Goal: Information Seeking & Learning: Learn about a topic

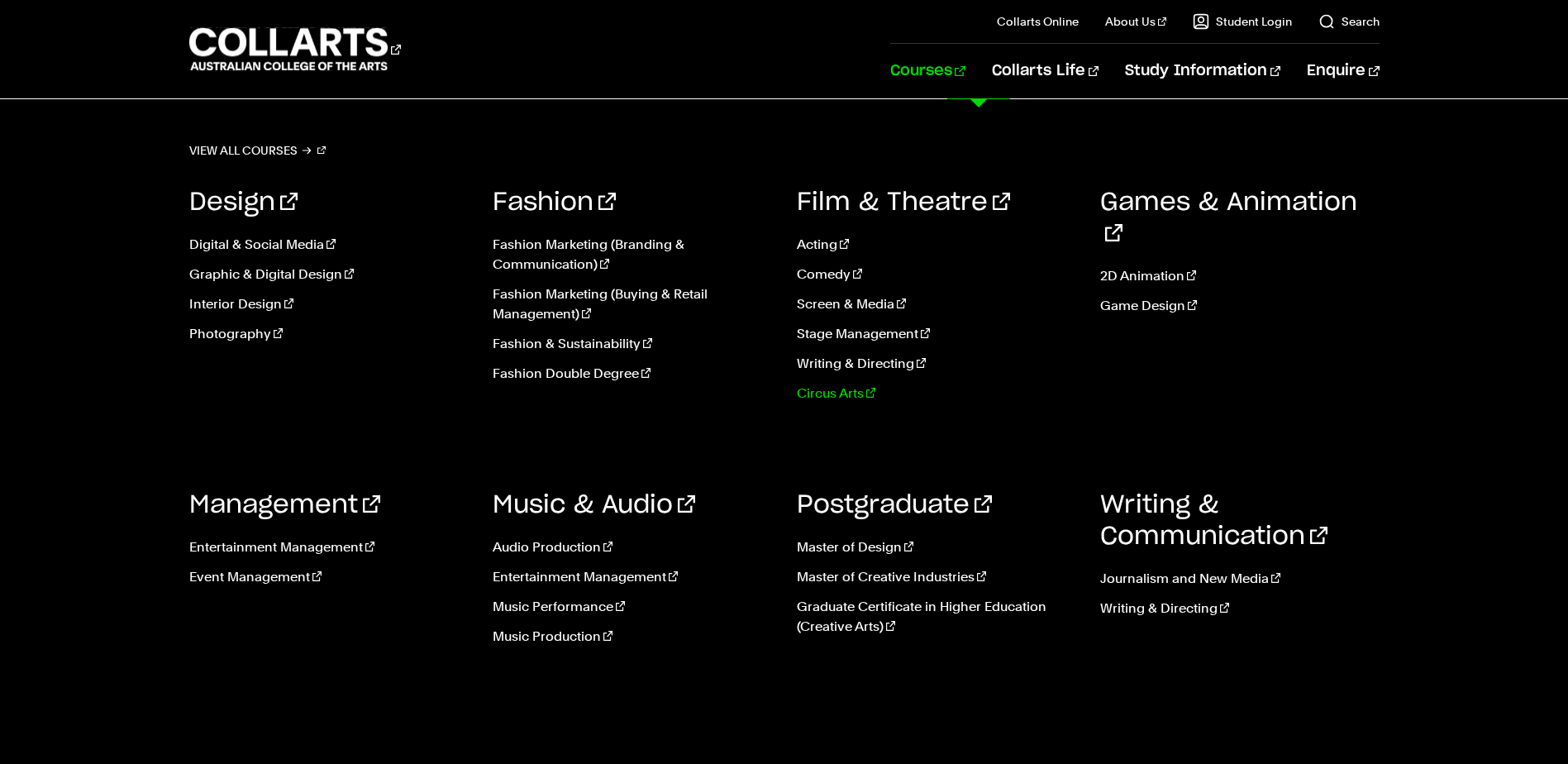
scroll to position [83, 0]
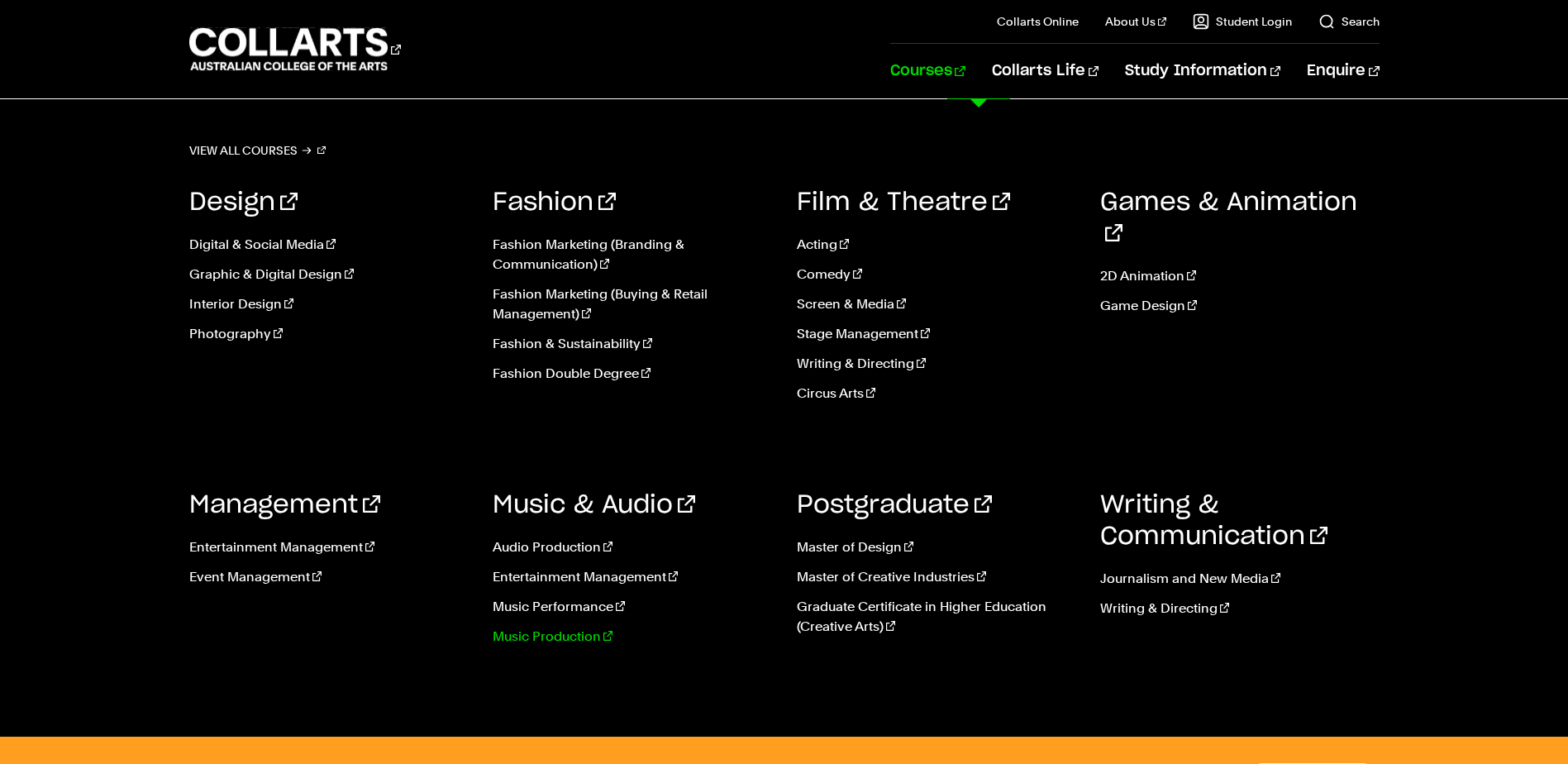
click at [558, 635] on link "Music Production" at bounding box center [632, 636] width 279 height 20
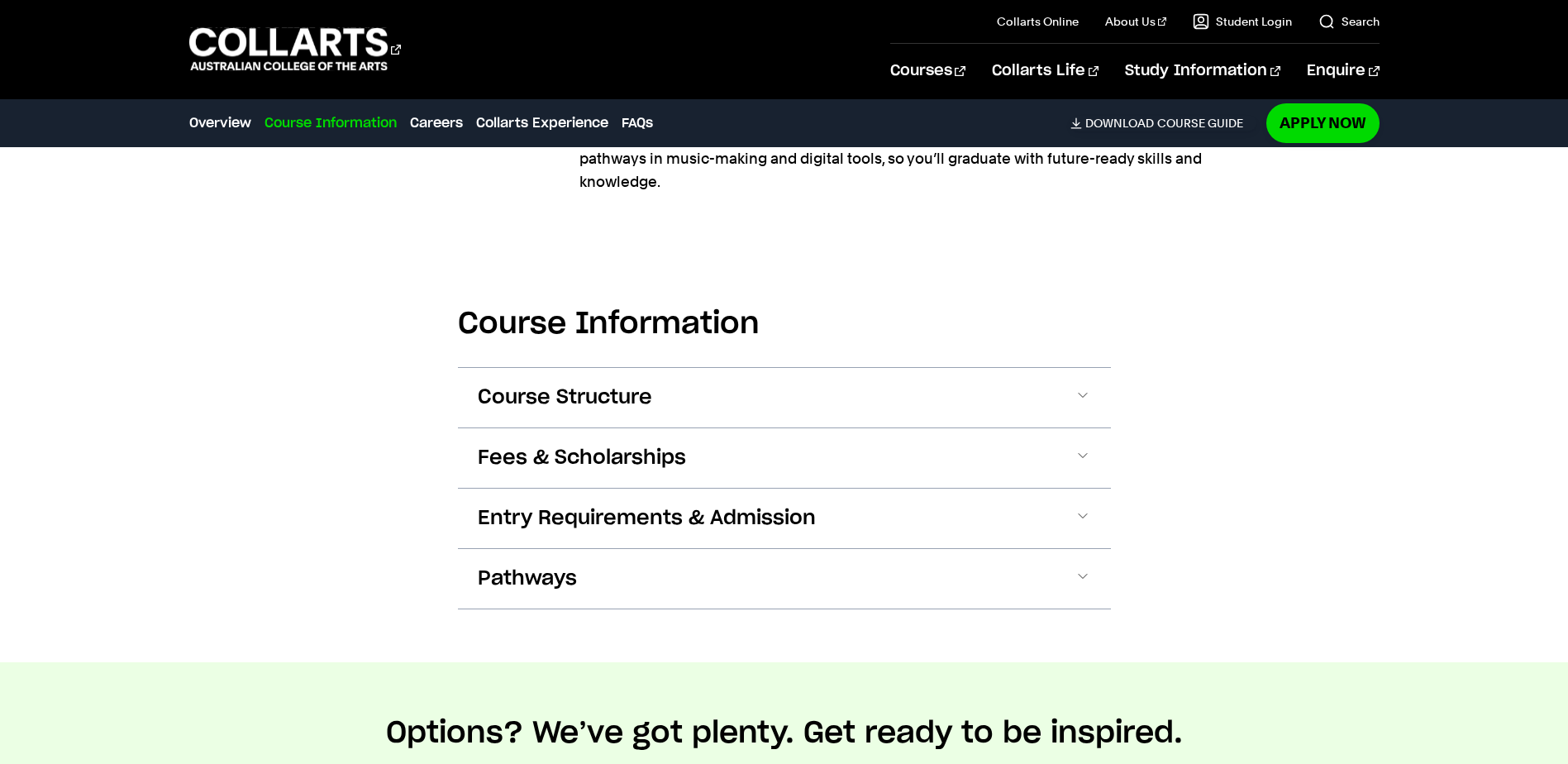
scroll to position [1984, 0]
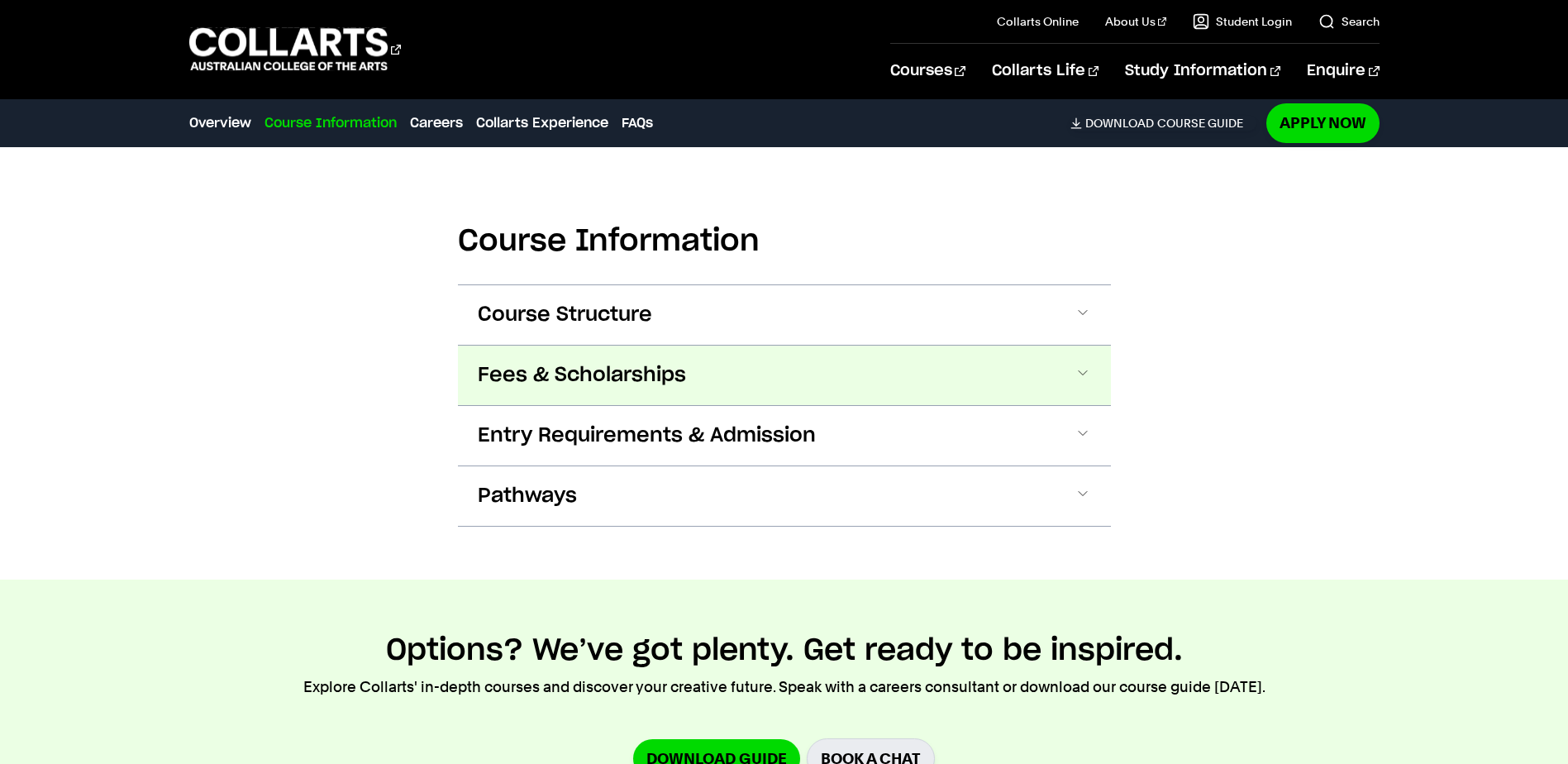
click at [1088, 365] on span at bounding box center [1083, 376] width 16 height 22
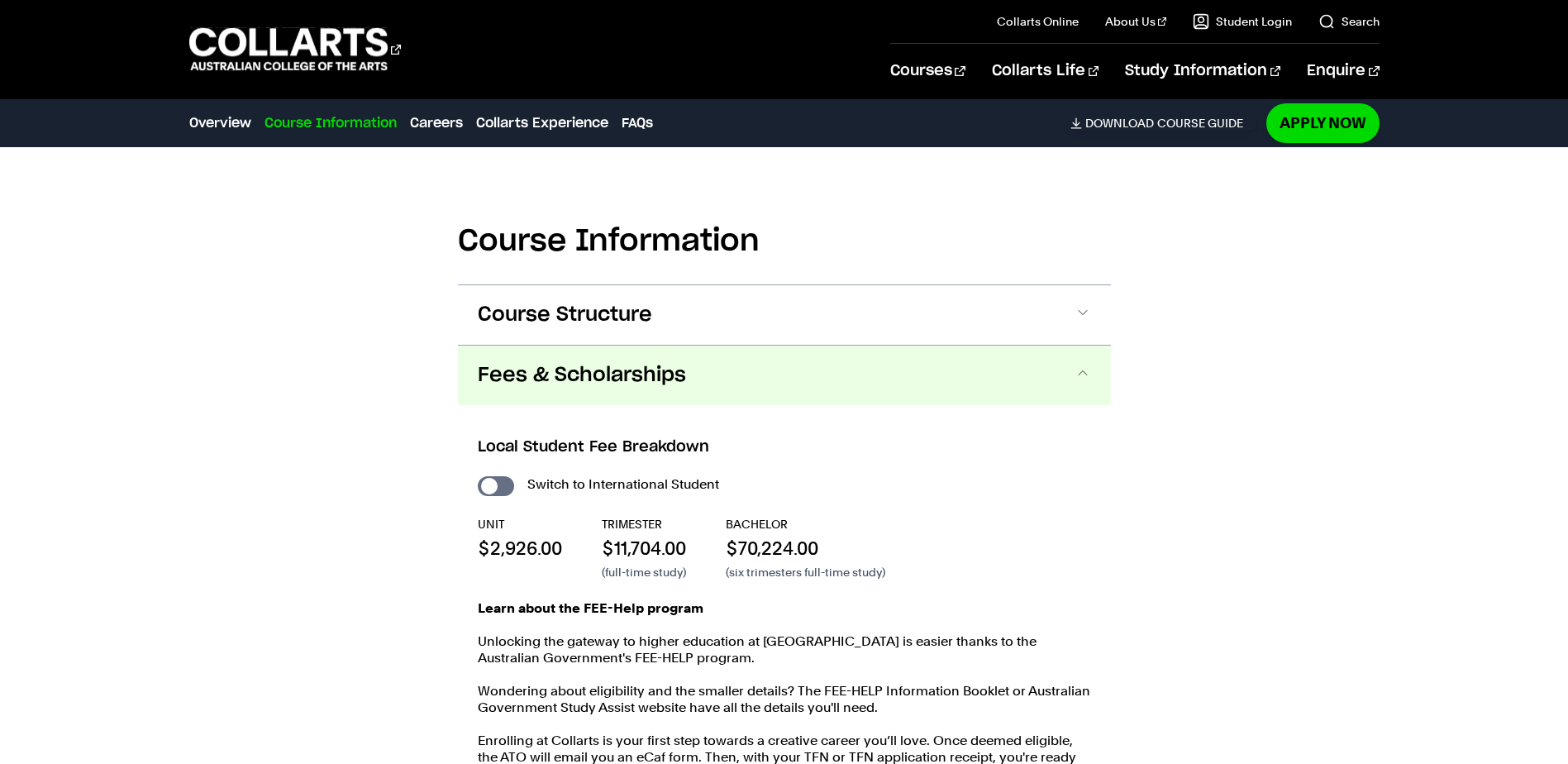
scroll to position [2157, 0]
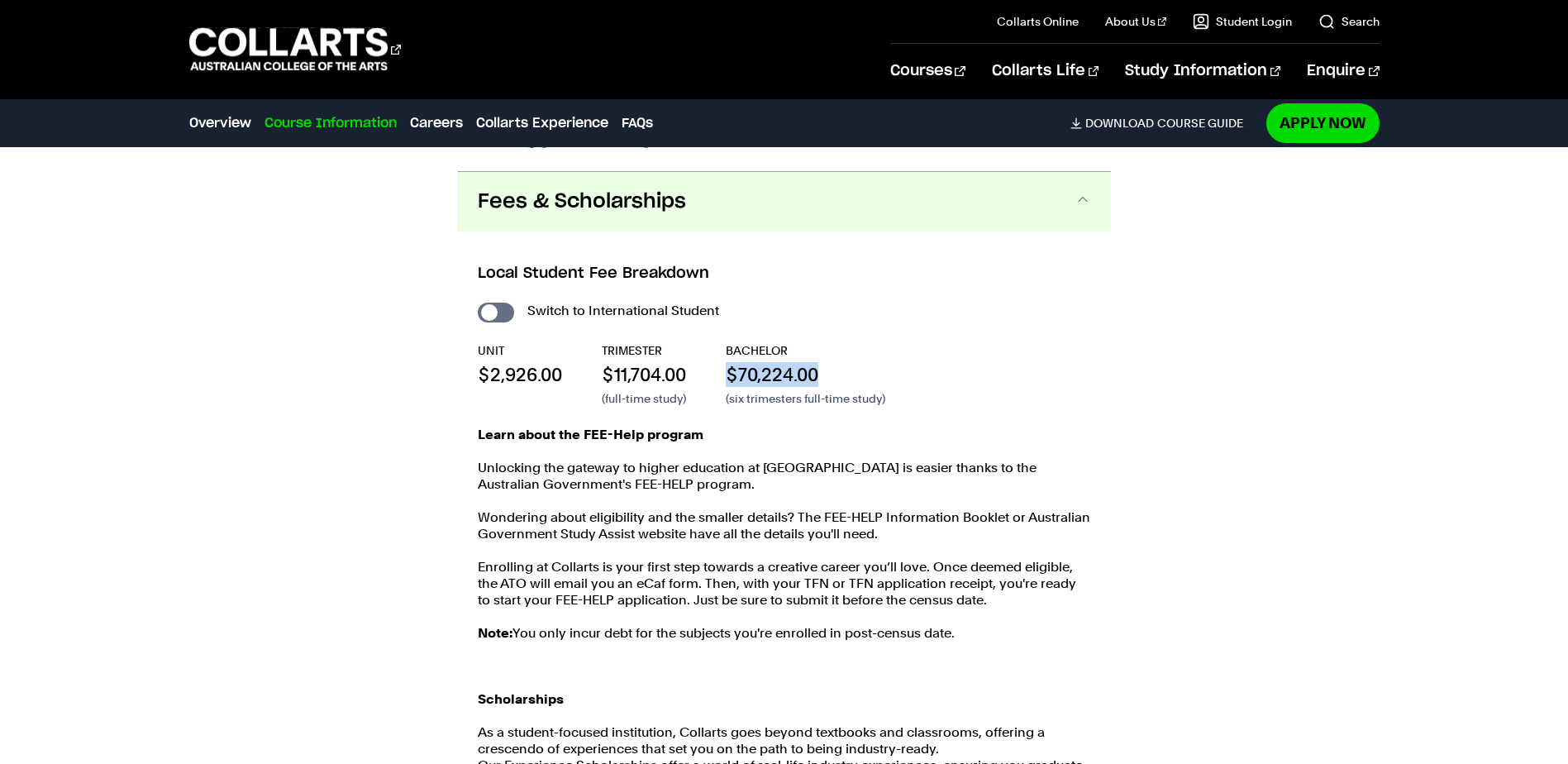
drag, startPoint x: 729, startPoint y: 353, endPoint x: 840, endPoint y: 351, distance: 111.0
click at [840, 362] on p "$70,224.00" at bounding box center [805, 374] width 160 height 25
click at [495, 303] on input "International Student" at bounding box center [496, 313] width 36 height 20
checkbox input "true"
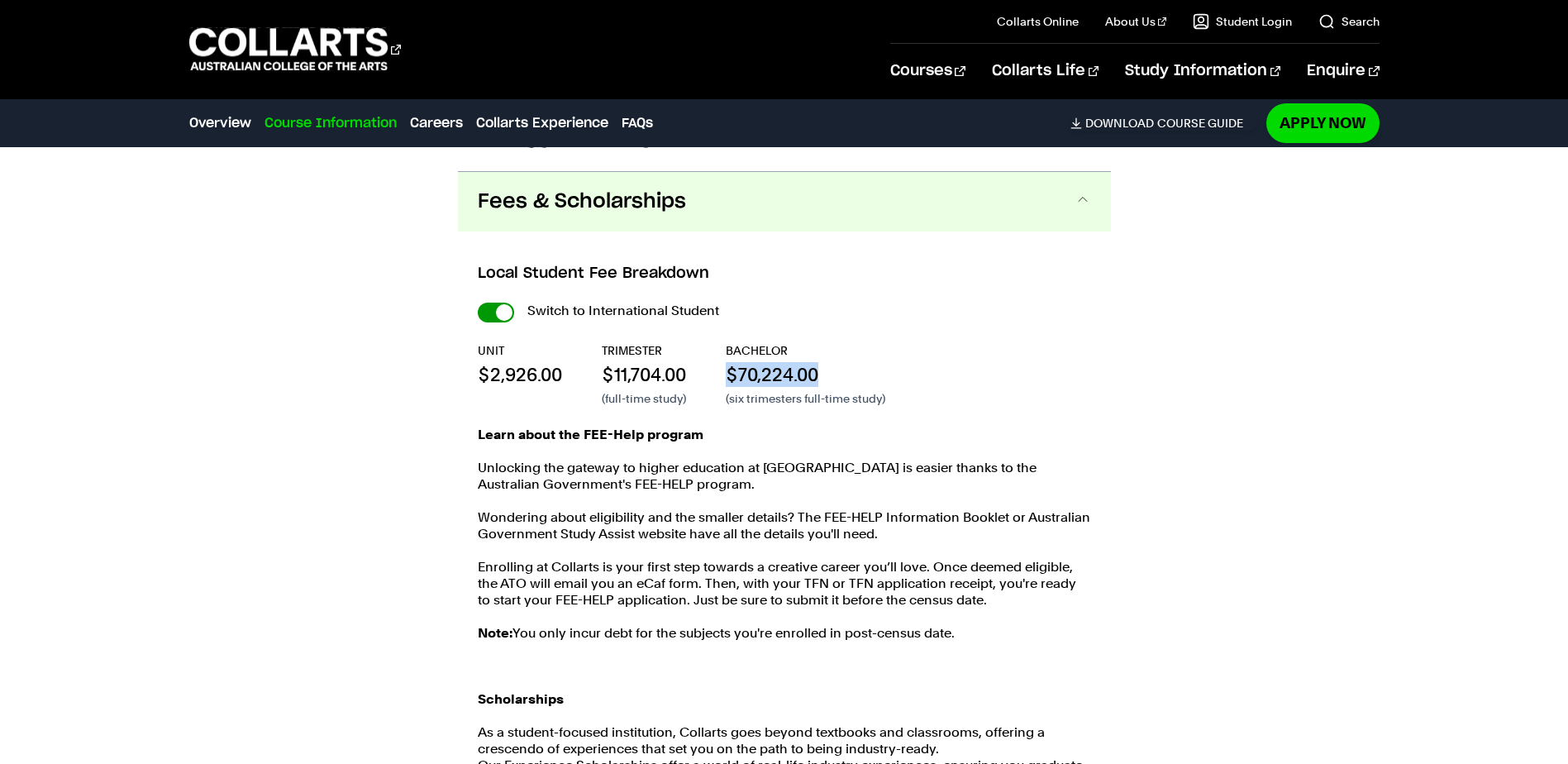
checkbox input "true"
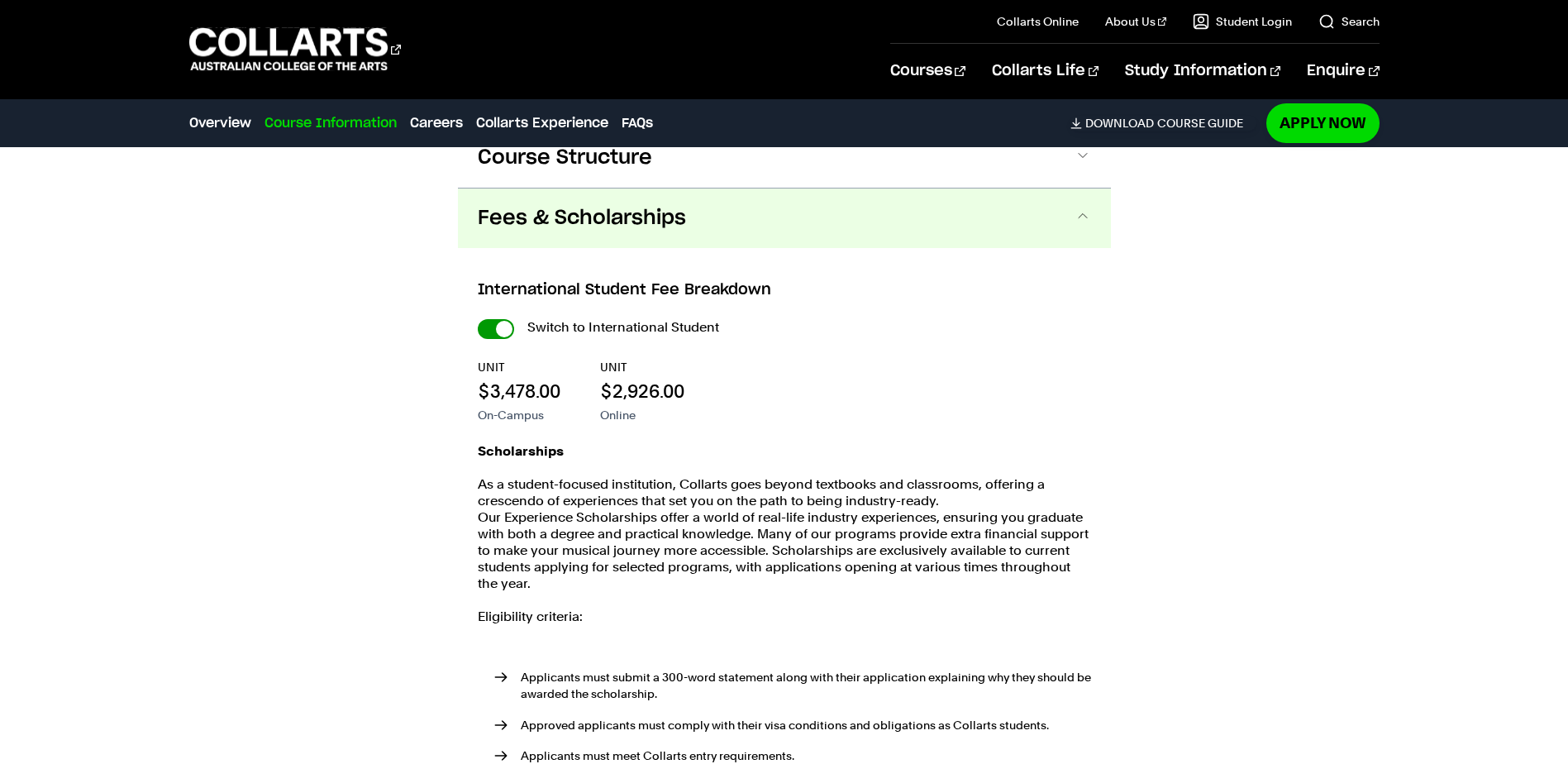
click at [497, 319] on input "International Student" at bounding box center [496, 329] width 36 height 20
checkbox input "false"
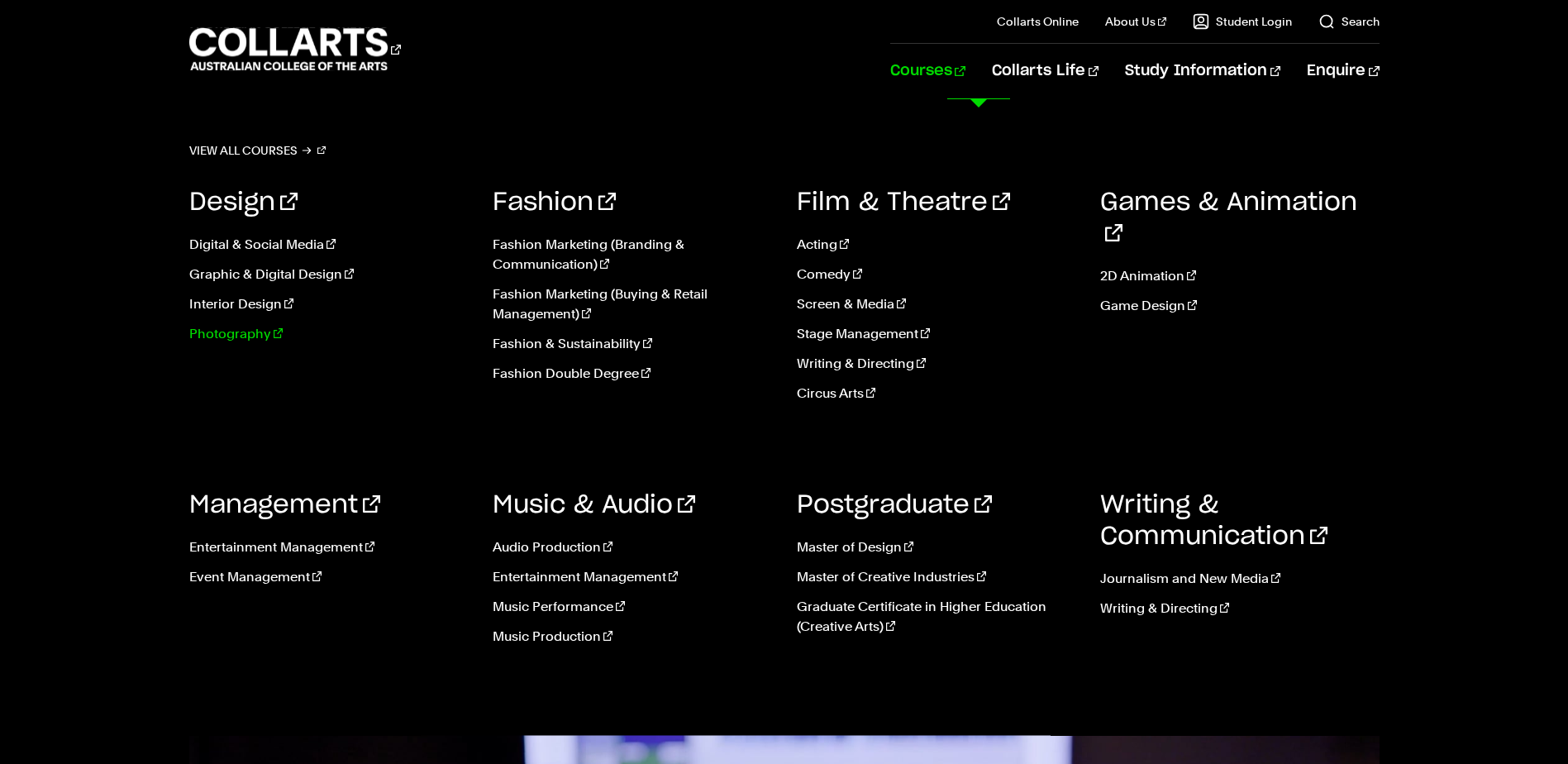
click at [228, 338] on link "Photography" at bounding box center [329, 334] width 279 height 20
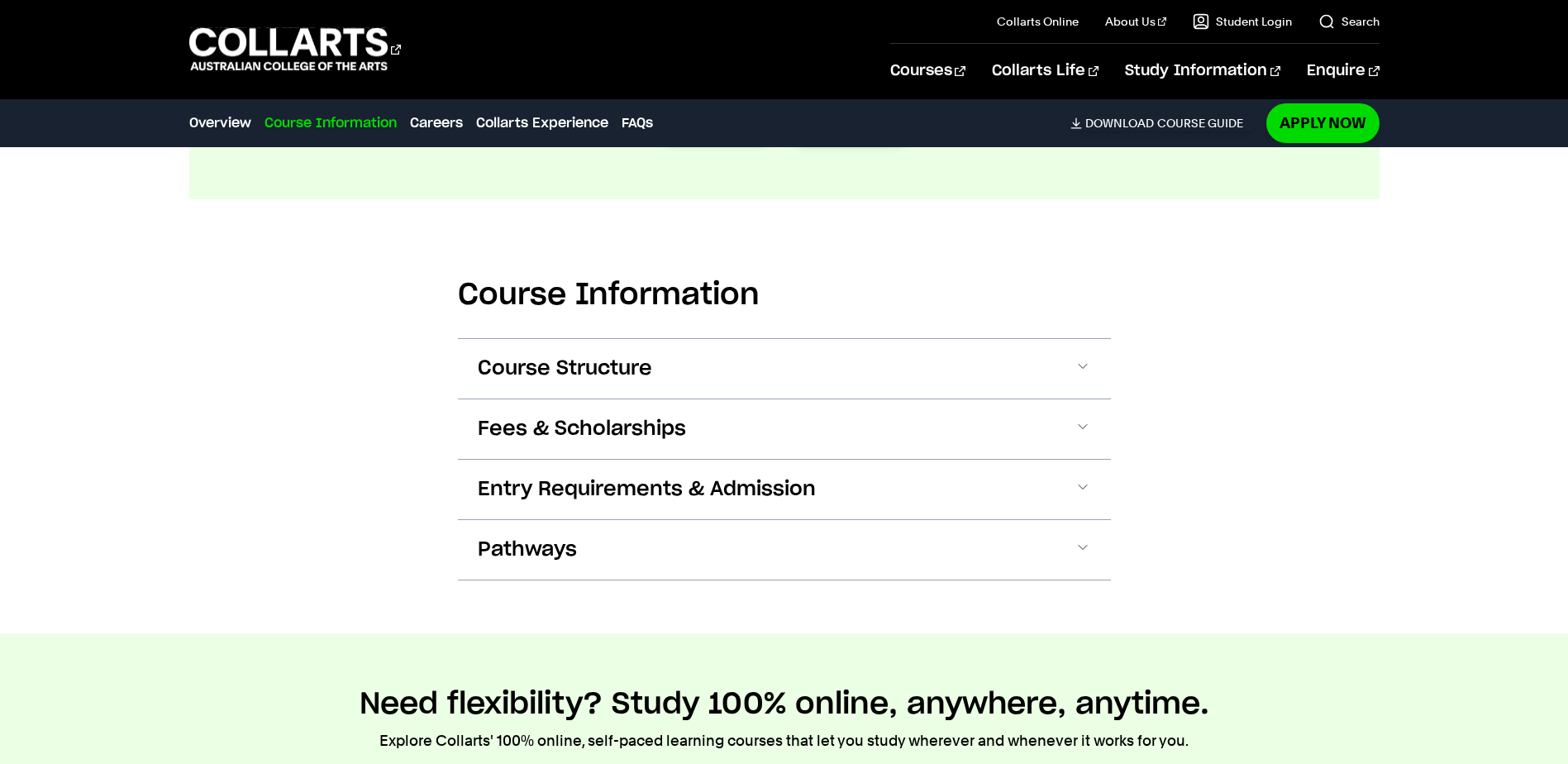
scroll to position [2067, 0]
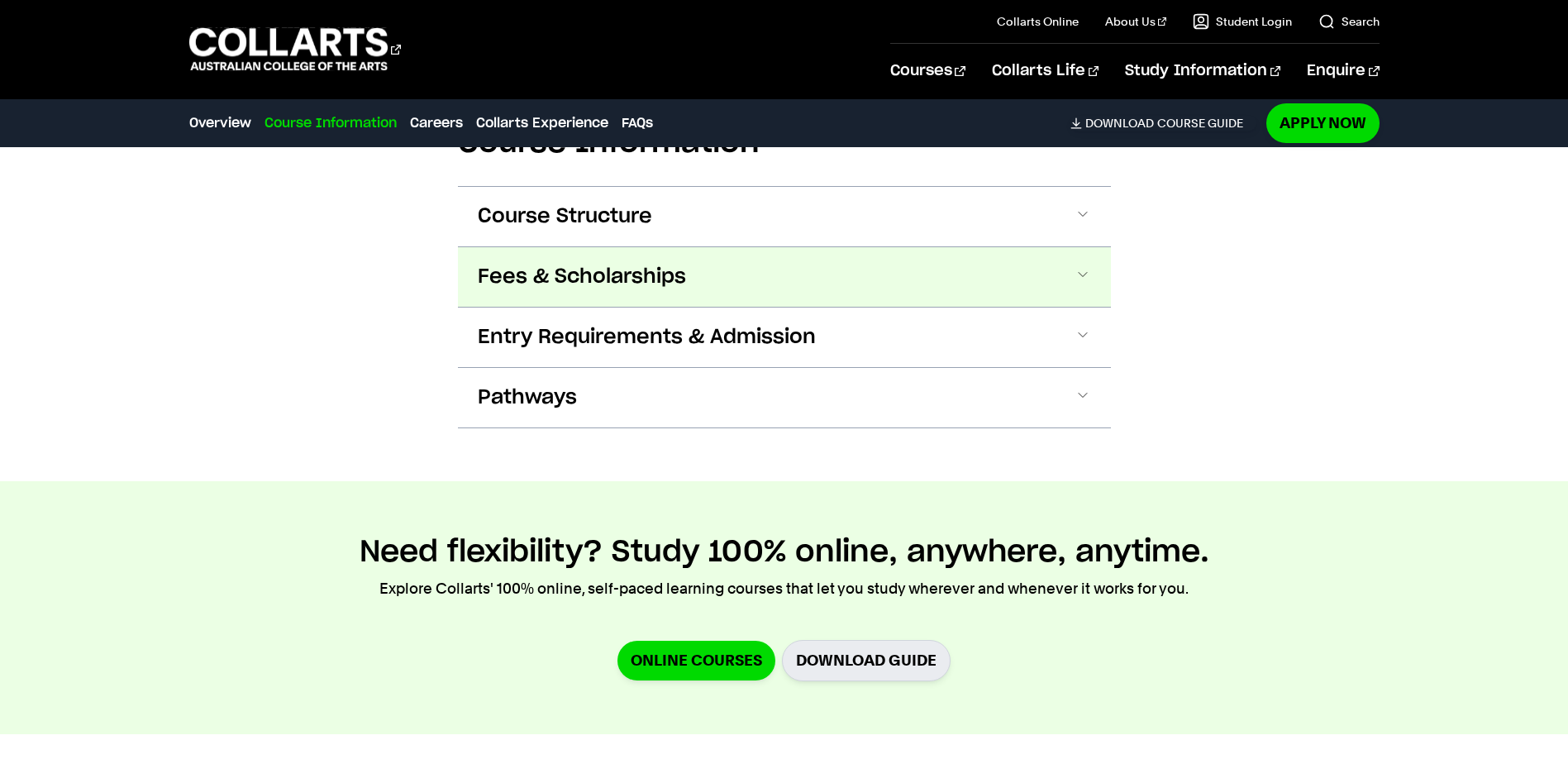
click at [1073, 247] on button "Fees & Scholarships" at bounding box center [784, 276] width 653 height 59
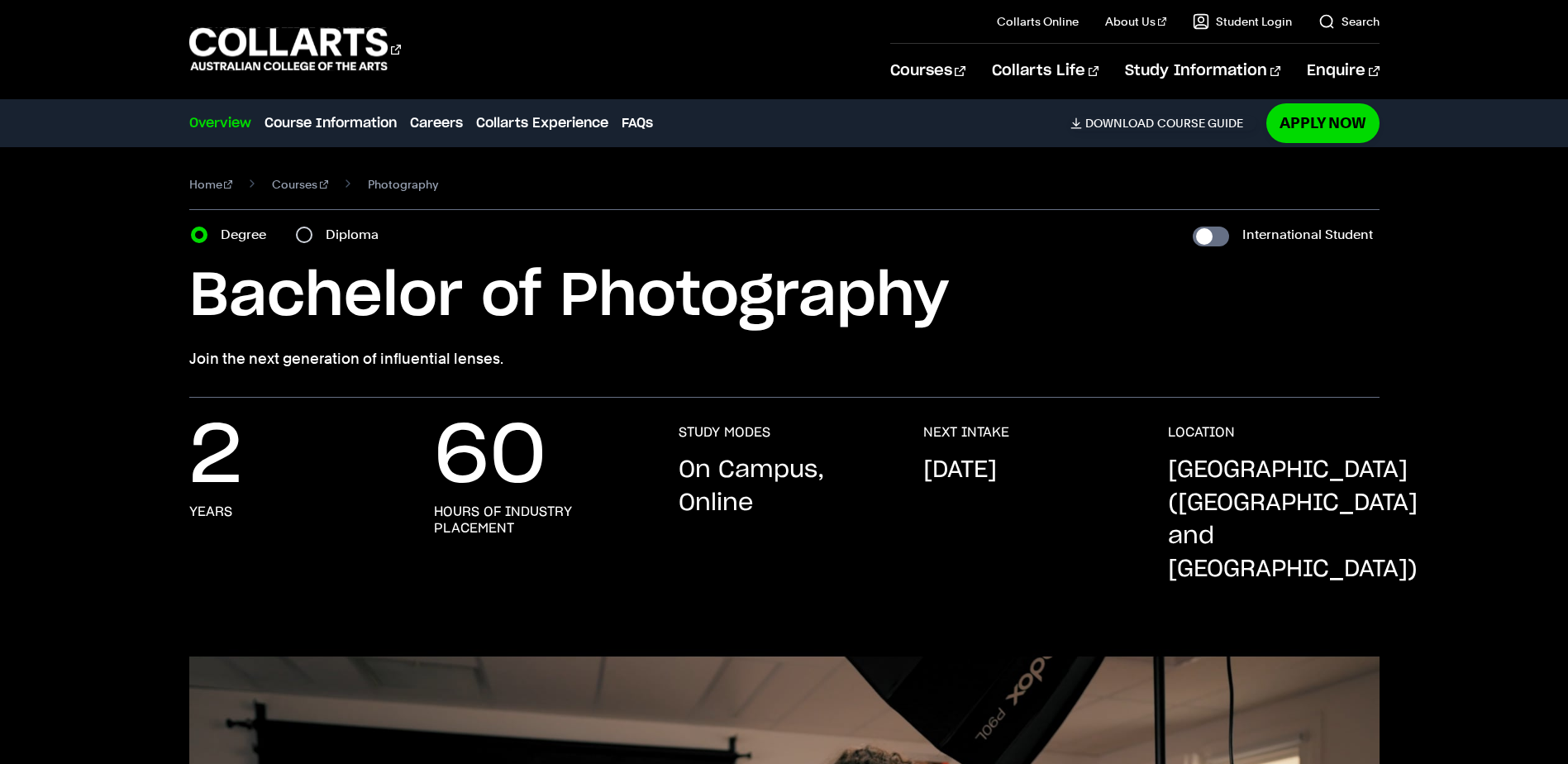
scroll to position [0, 0]
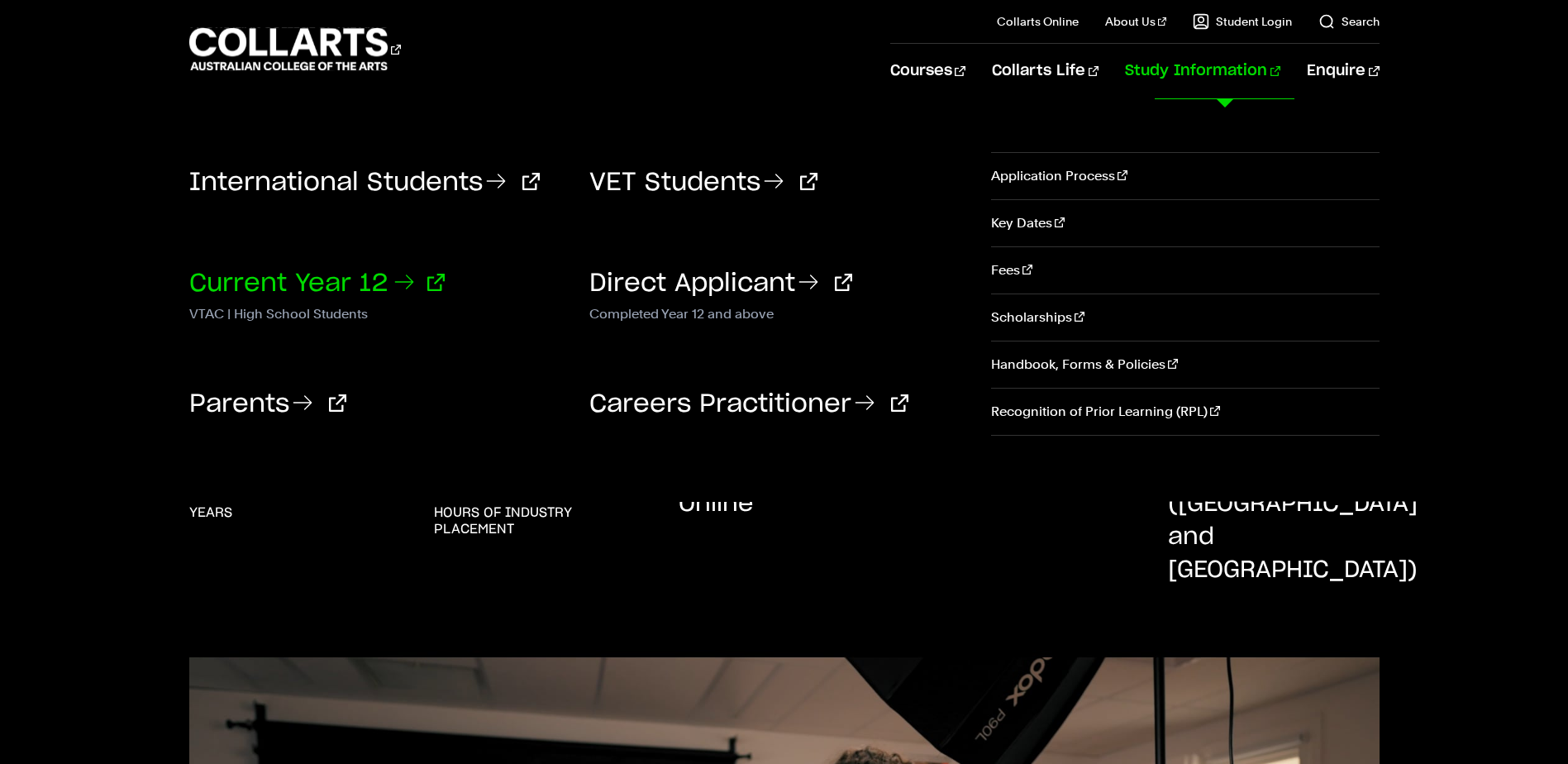
click at [307, 288] on link "Current Year 12" at bounding box center [317, 283] width 255 height 25
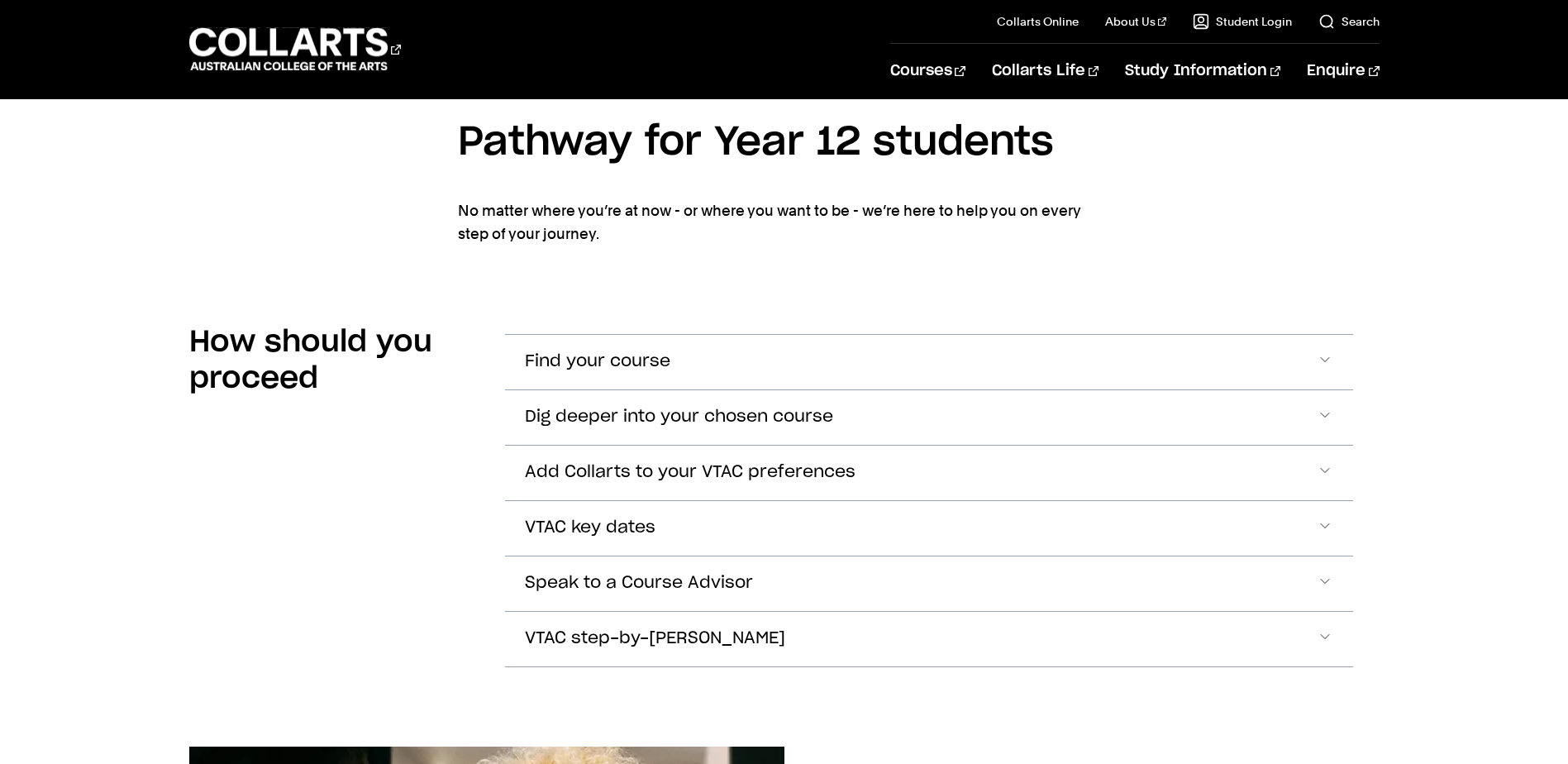
scroll to position [1405, 0]
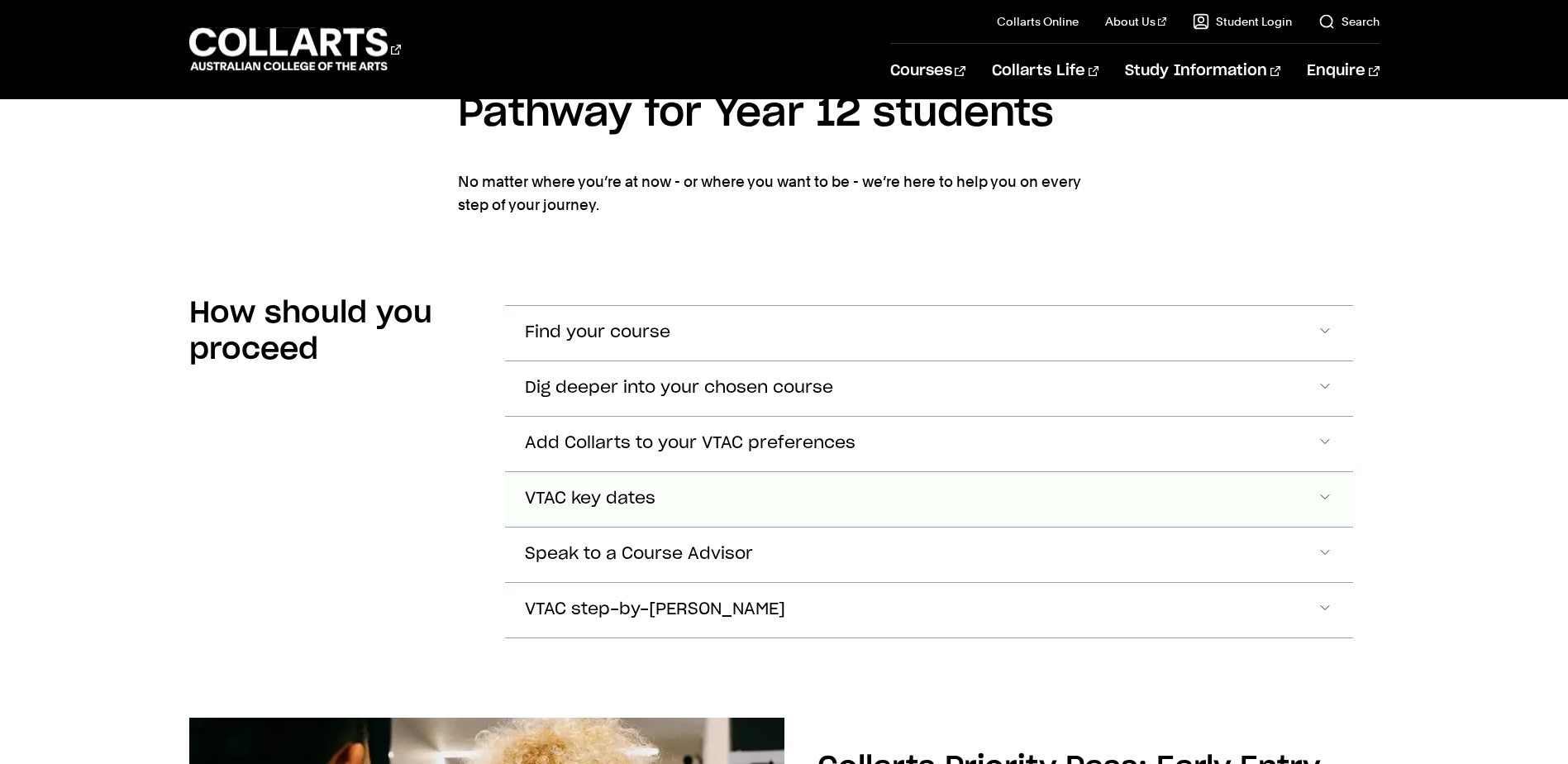
click at [1315, 472] on button "VTAC key dates" at bounding box center [929, 500] width 848 height 55
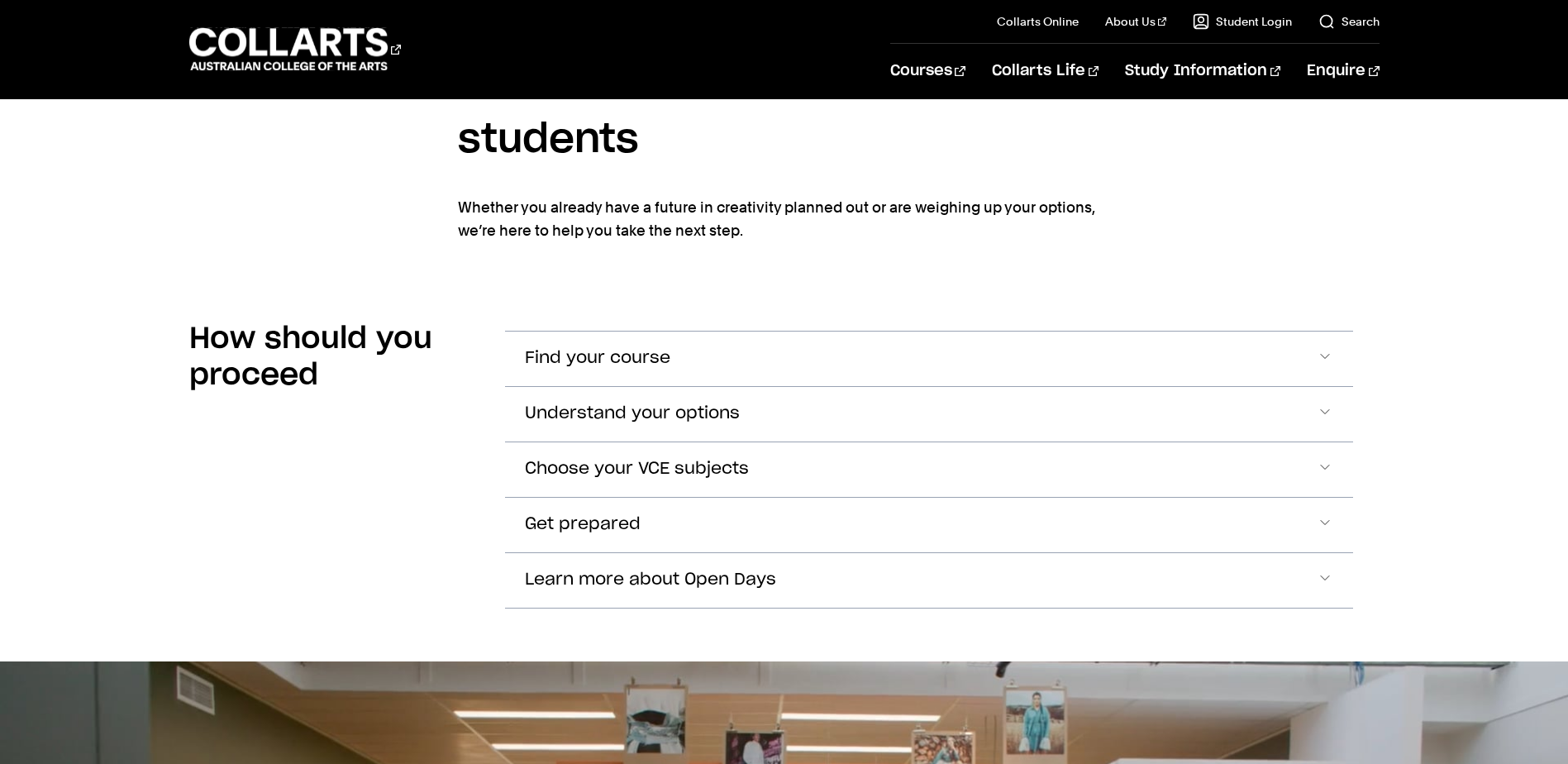
scroll to position [2974, 0]
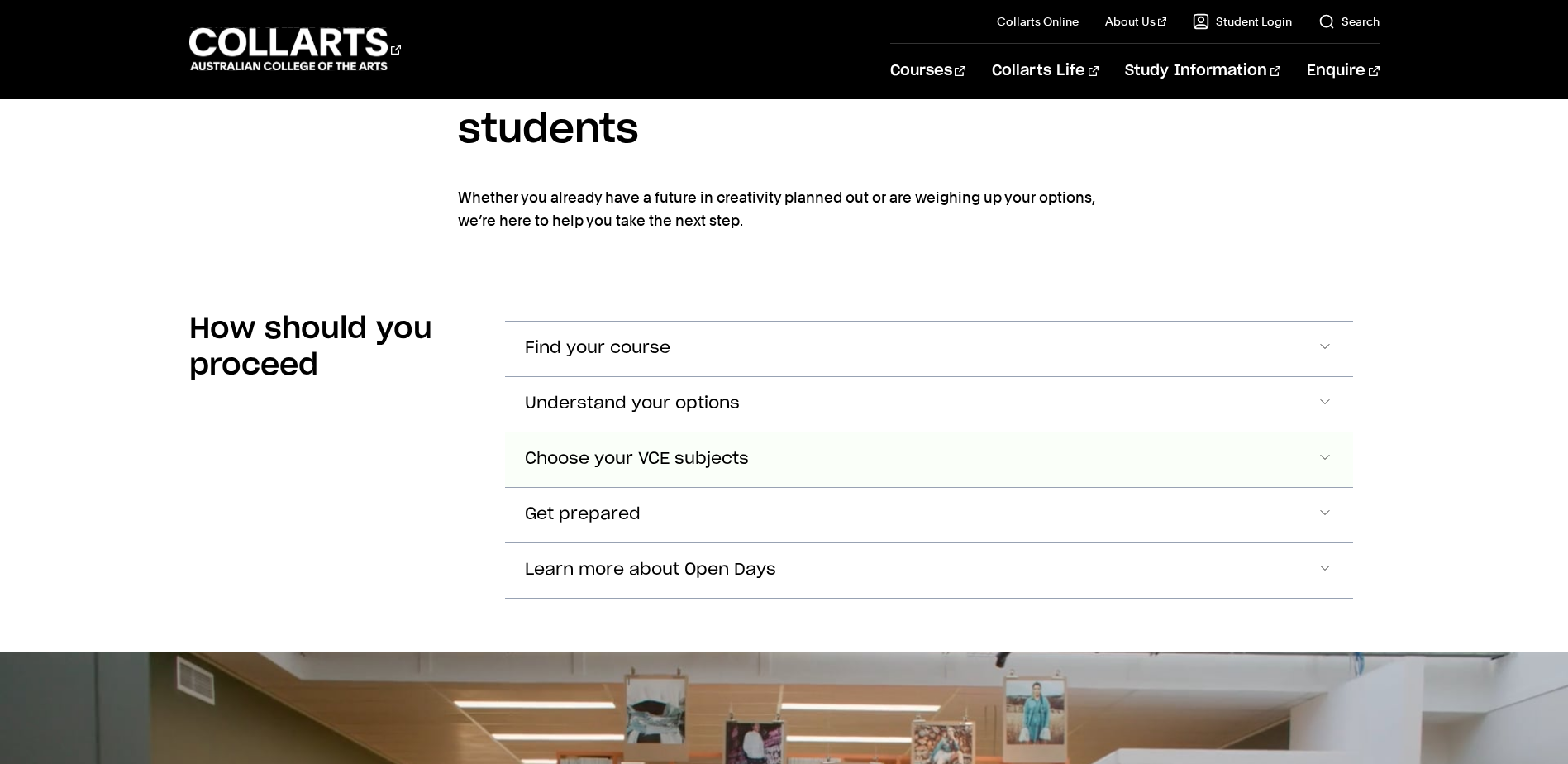
click at [1322, 449] on span "Accordion Section" at bounding box center [1325, 459] width 16 height 22
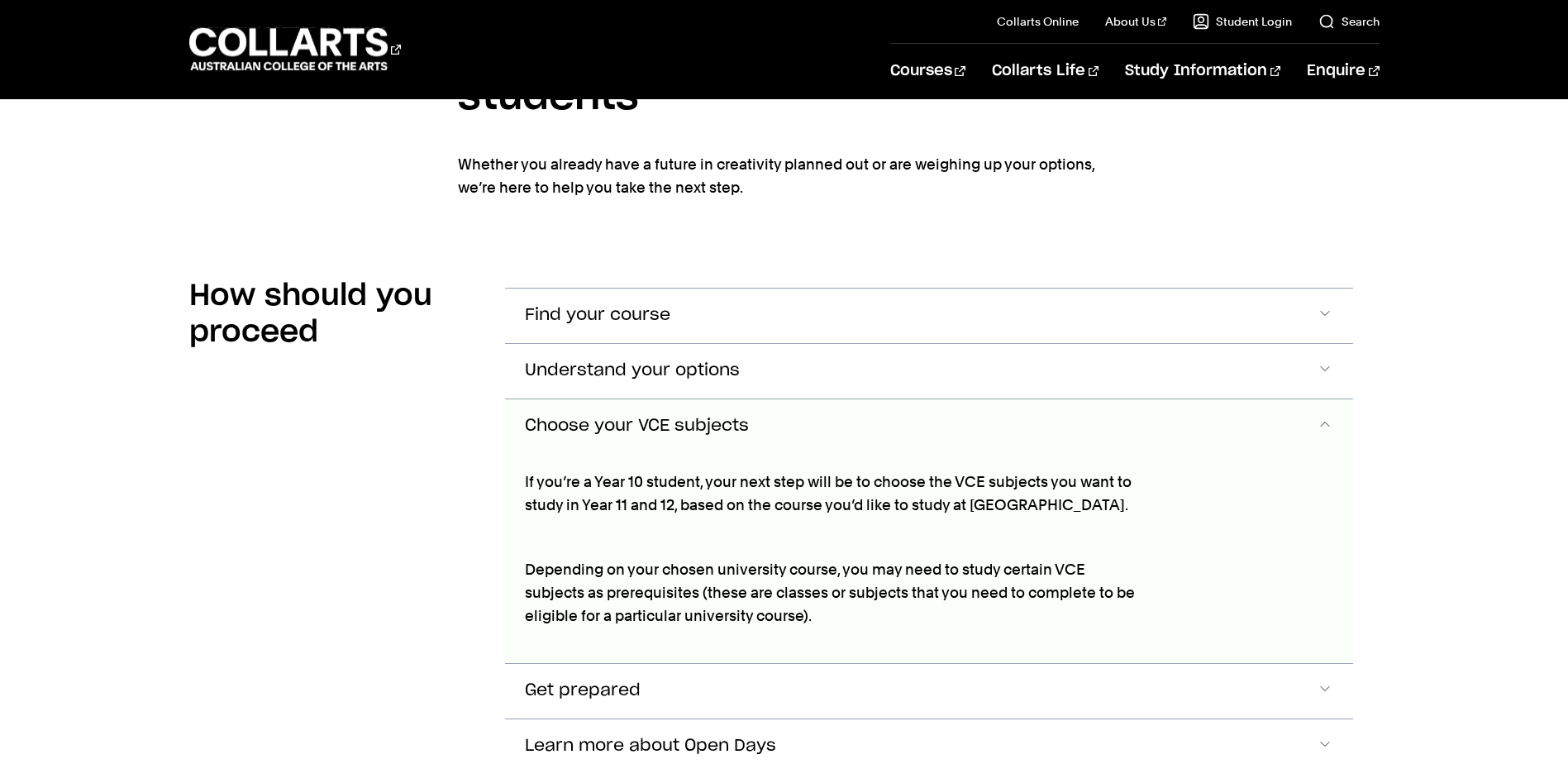
scroll to position [2928, 0]
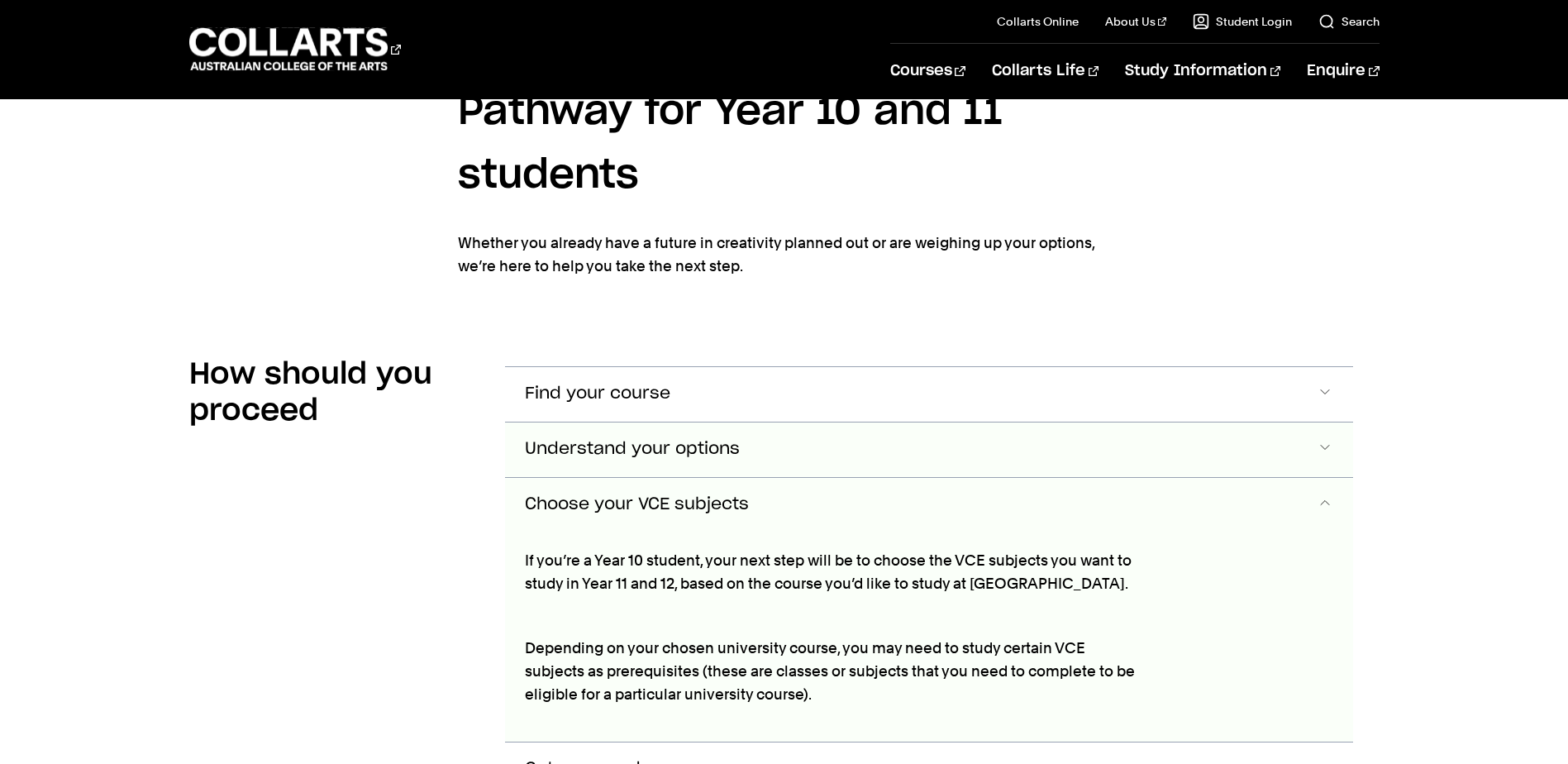
click at [1034, 422] on button "Understand your options" at bounding box center [929, 449] width 848 height 55
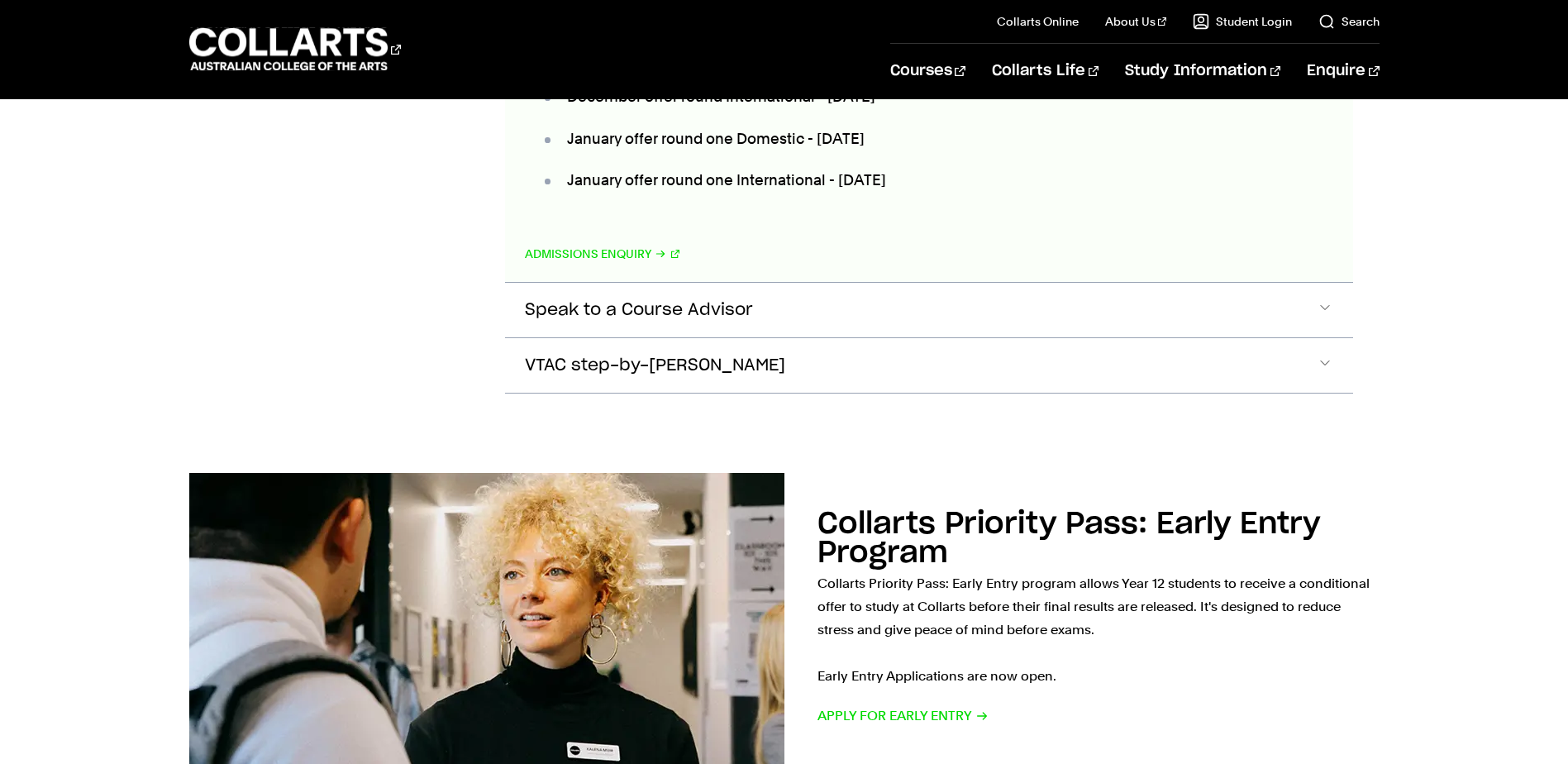
scroll to position [1883, 0]
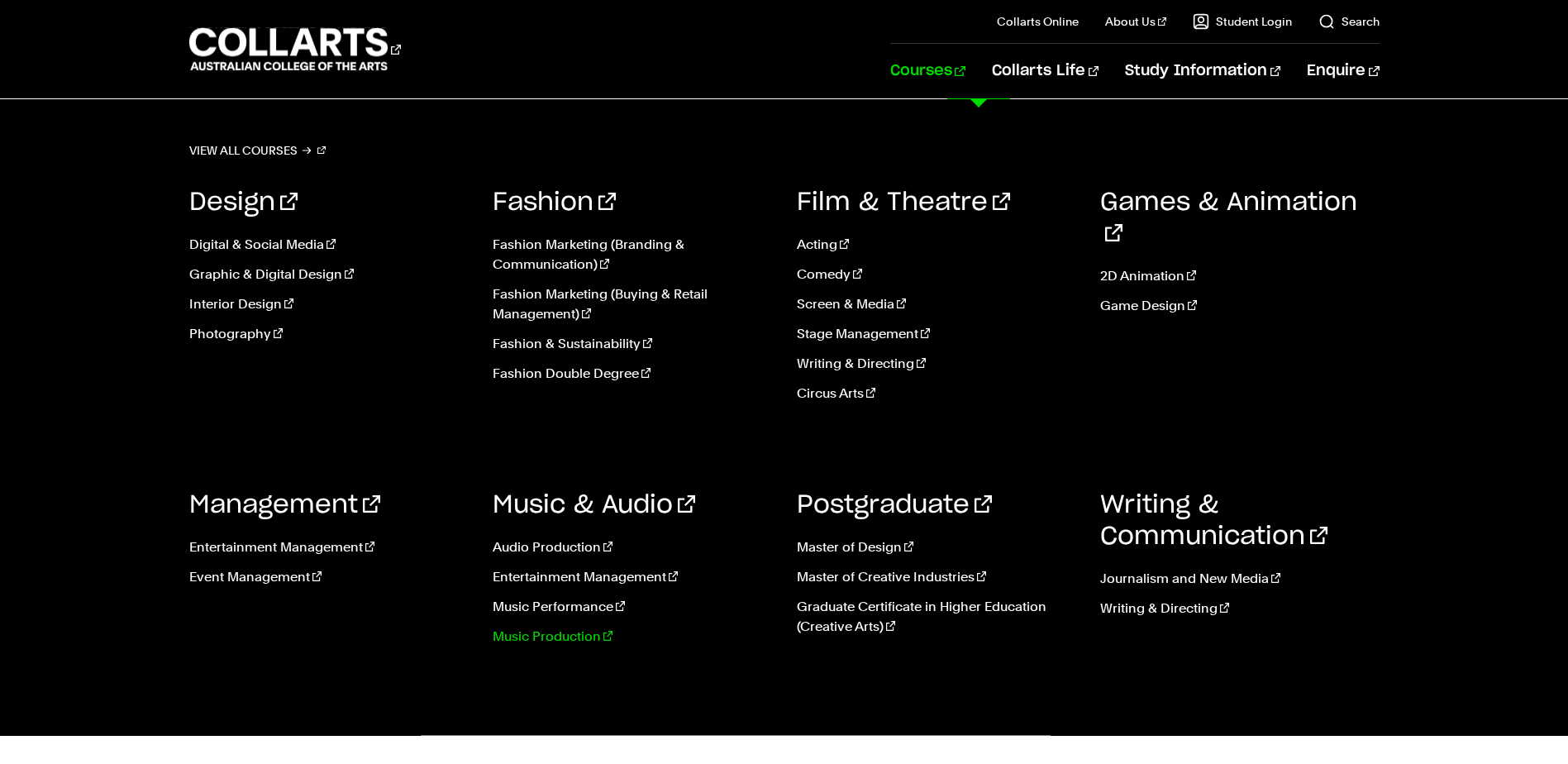
click at [560, 633] on link "Music Production" at bounding box center [632, 636] width 279 height 20
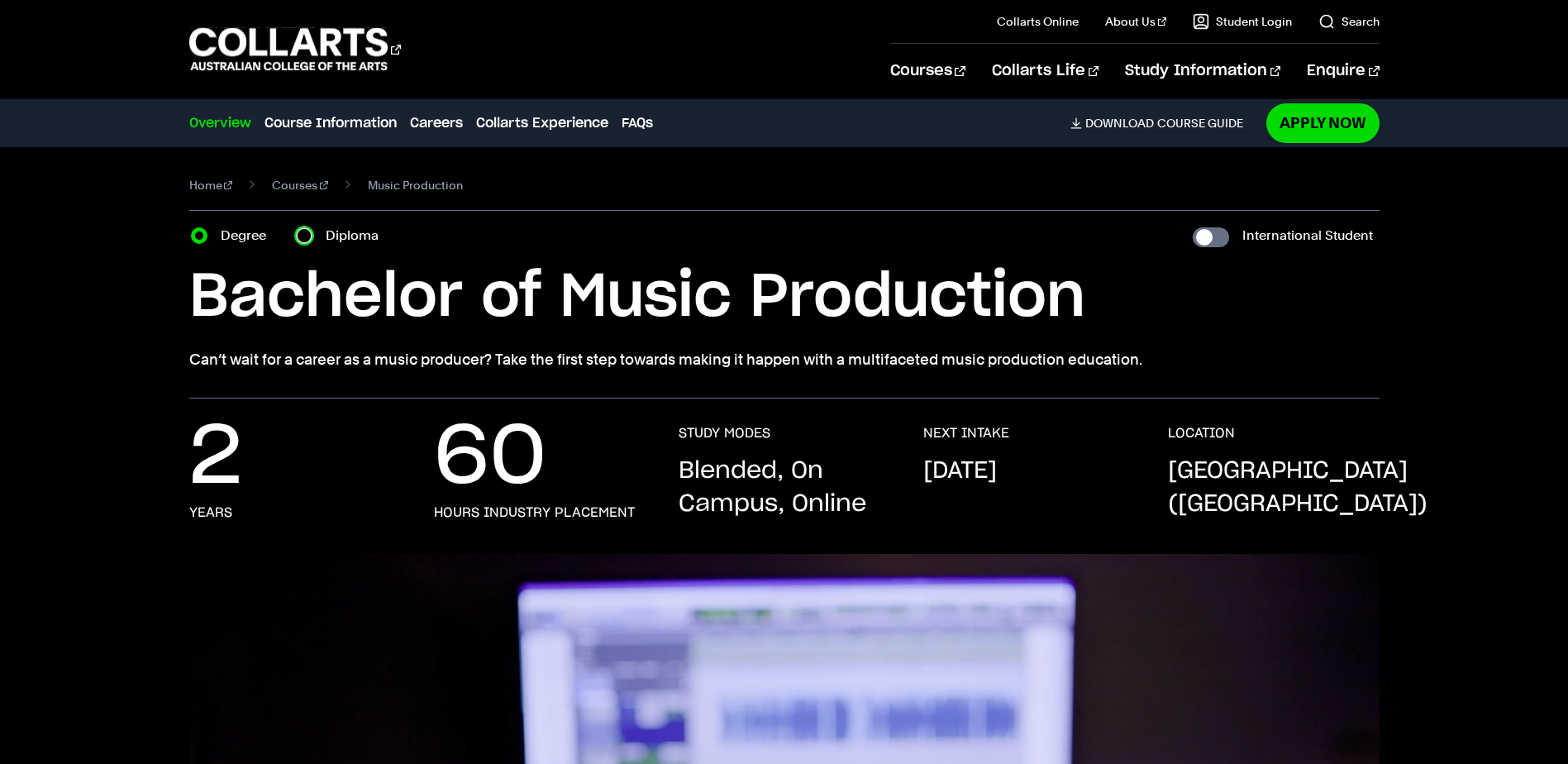
click at [305, 235] on input "Diploma" at bounding box center [304, 235] width 16 height 16
radio input "true"
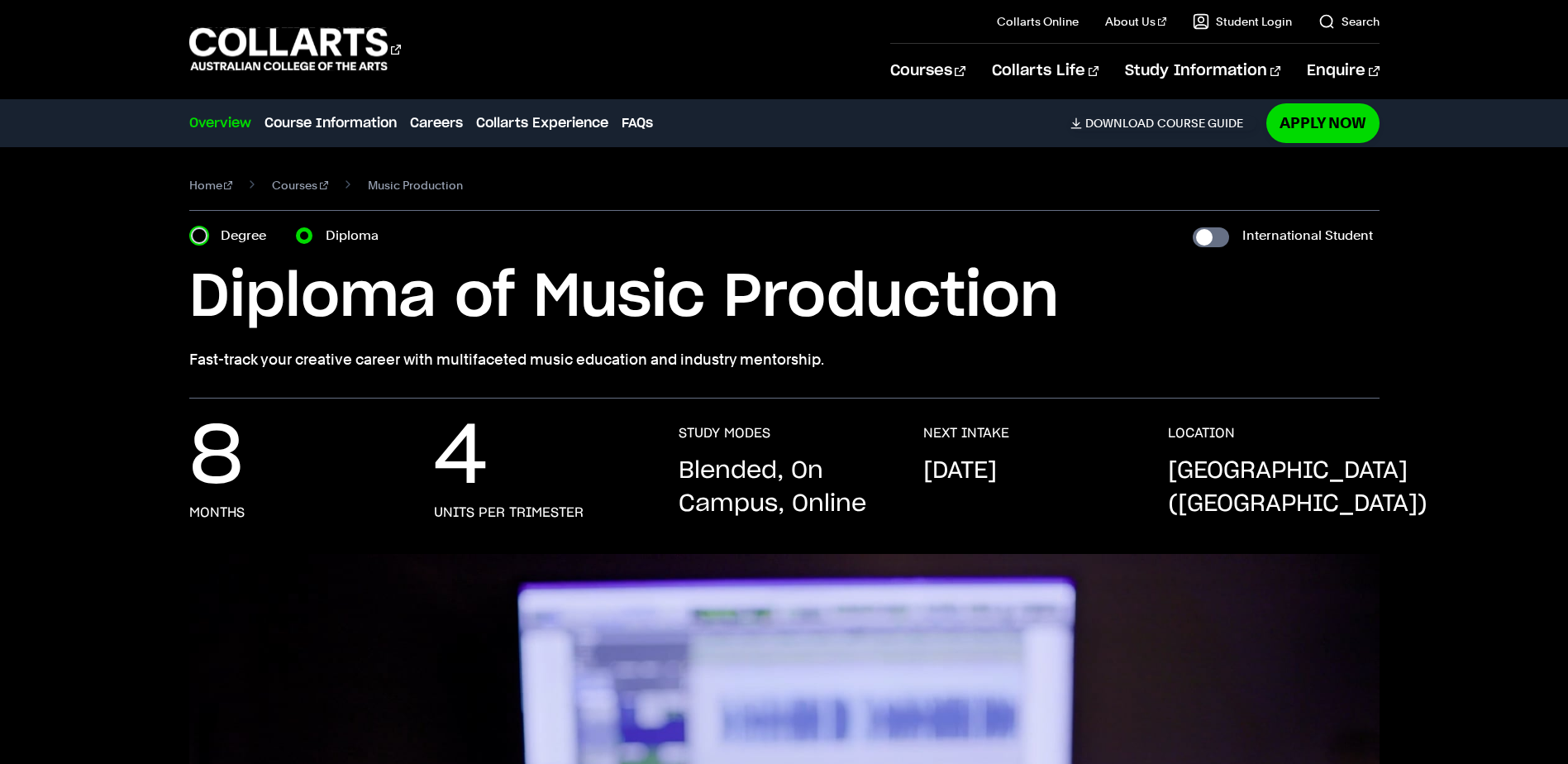
click at [200, 235] on input "Degree" at bounding box center [199, 235] width 16 height 16
radio input "true"
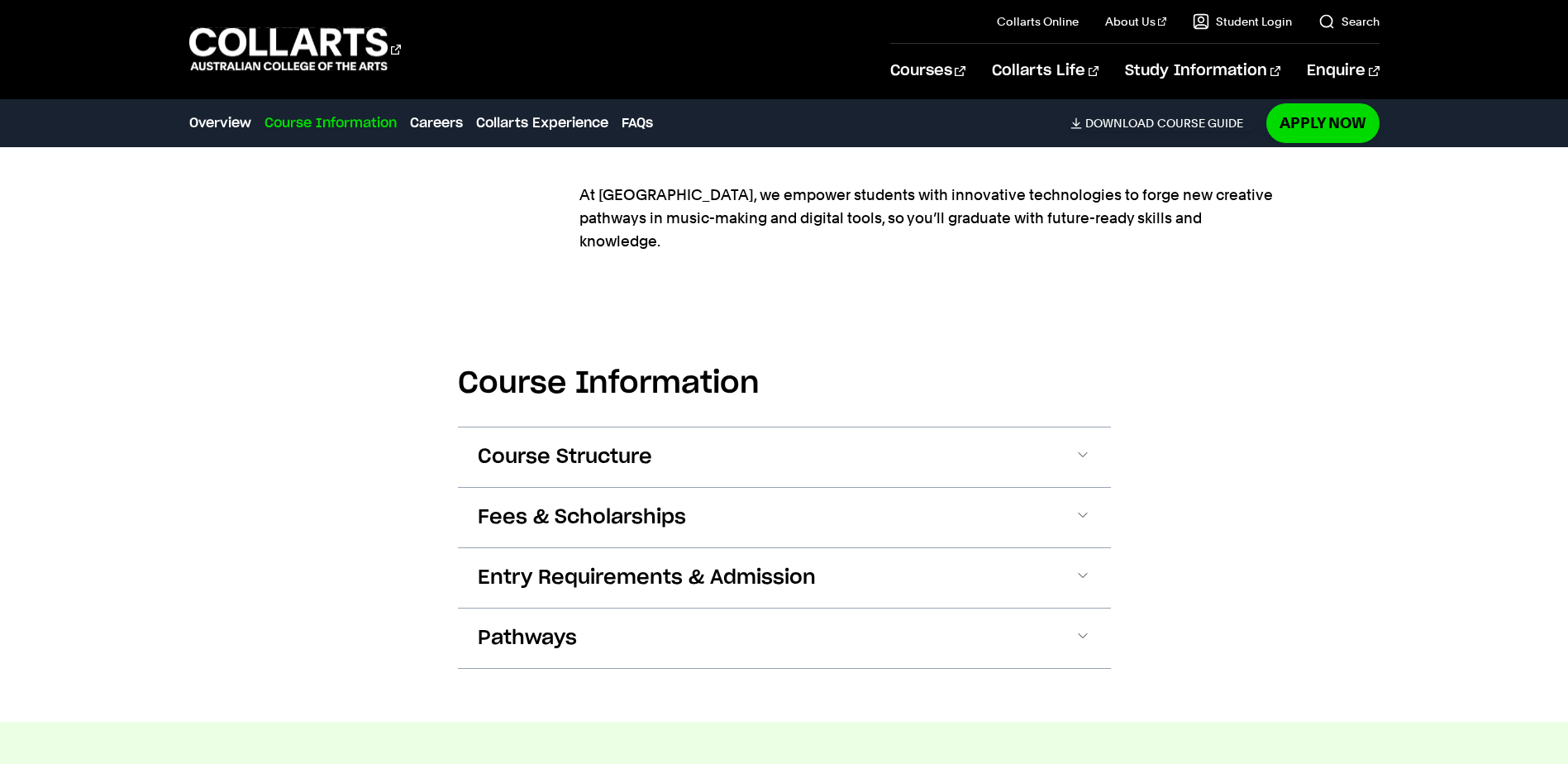
scroll to position [1901, 0]
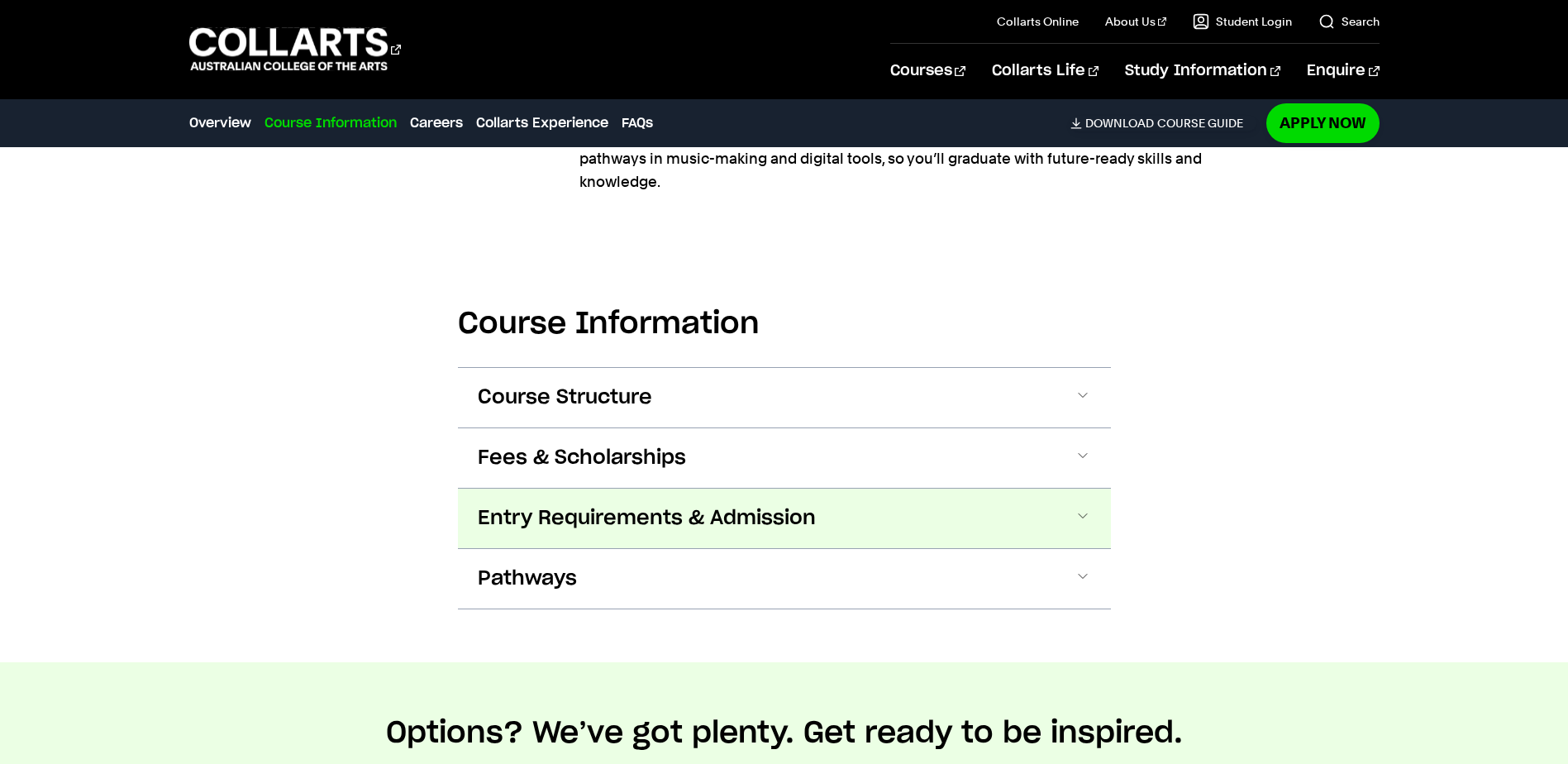
click at [587, 505] on span "Entry Requirements & Admission" at bounding box center [646, 518] width 338 height 26
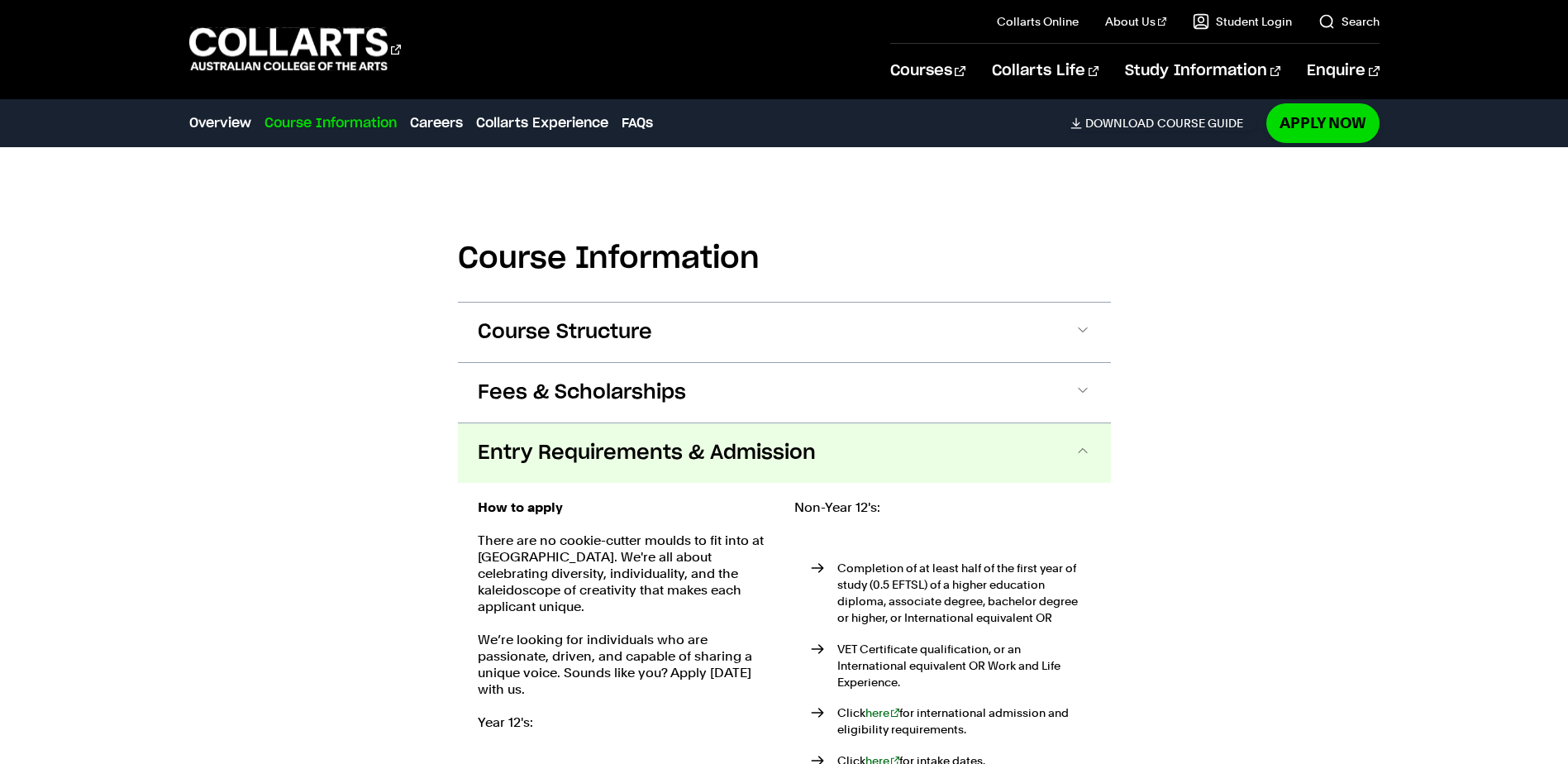
scroll to position [1970, 0]
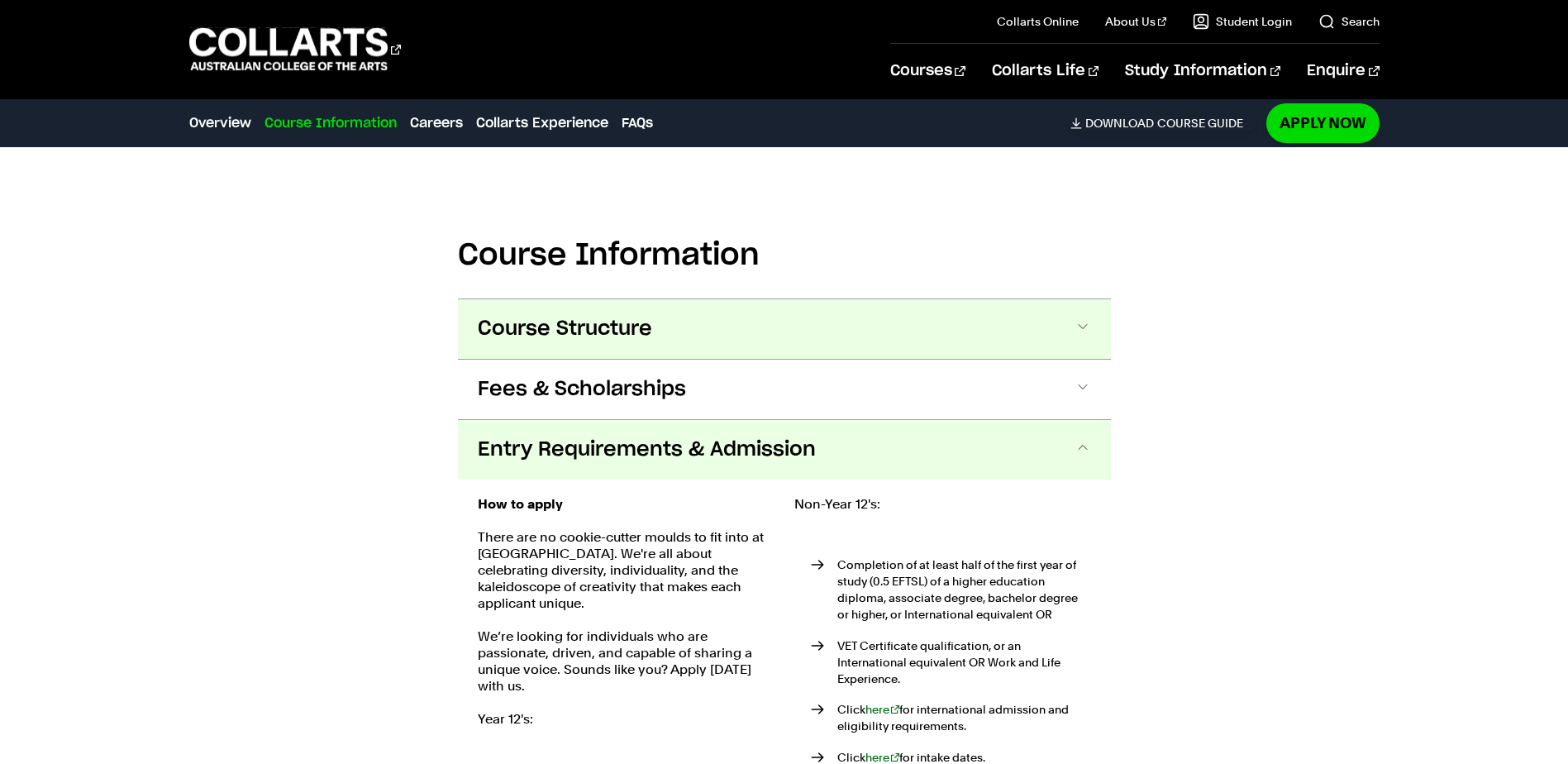
click at [593, 315] on span "Course Structure" at bounding box center [564, 328] width 174 height 26
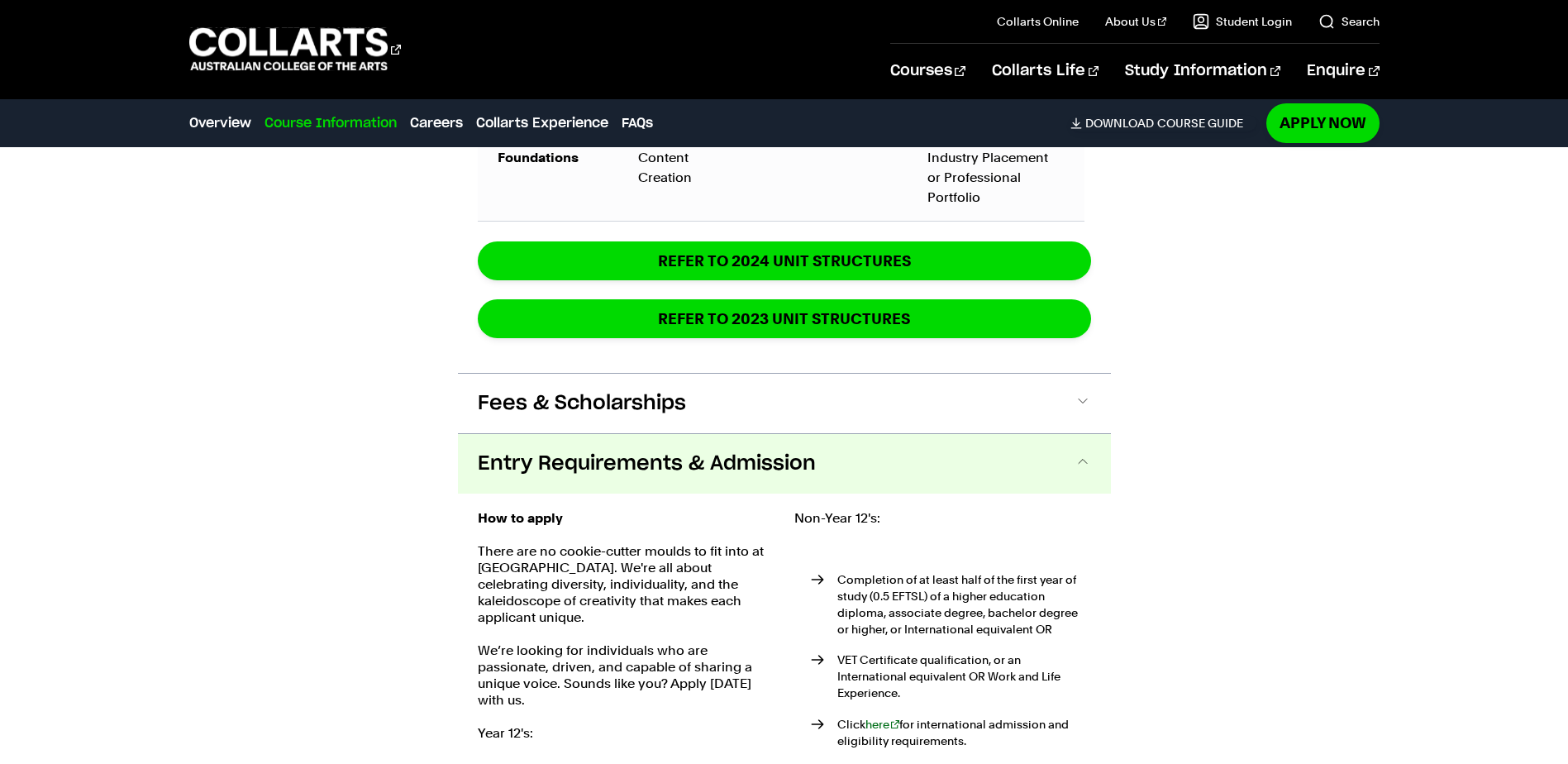
scroll to position [3172, 0]
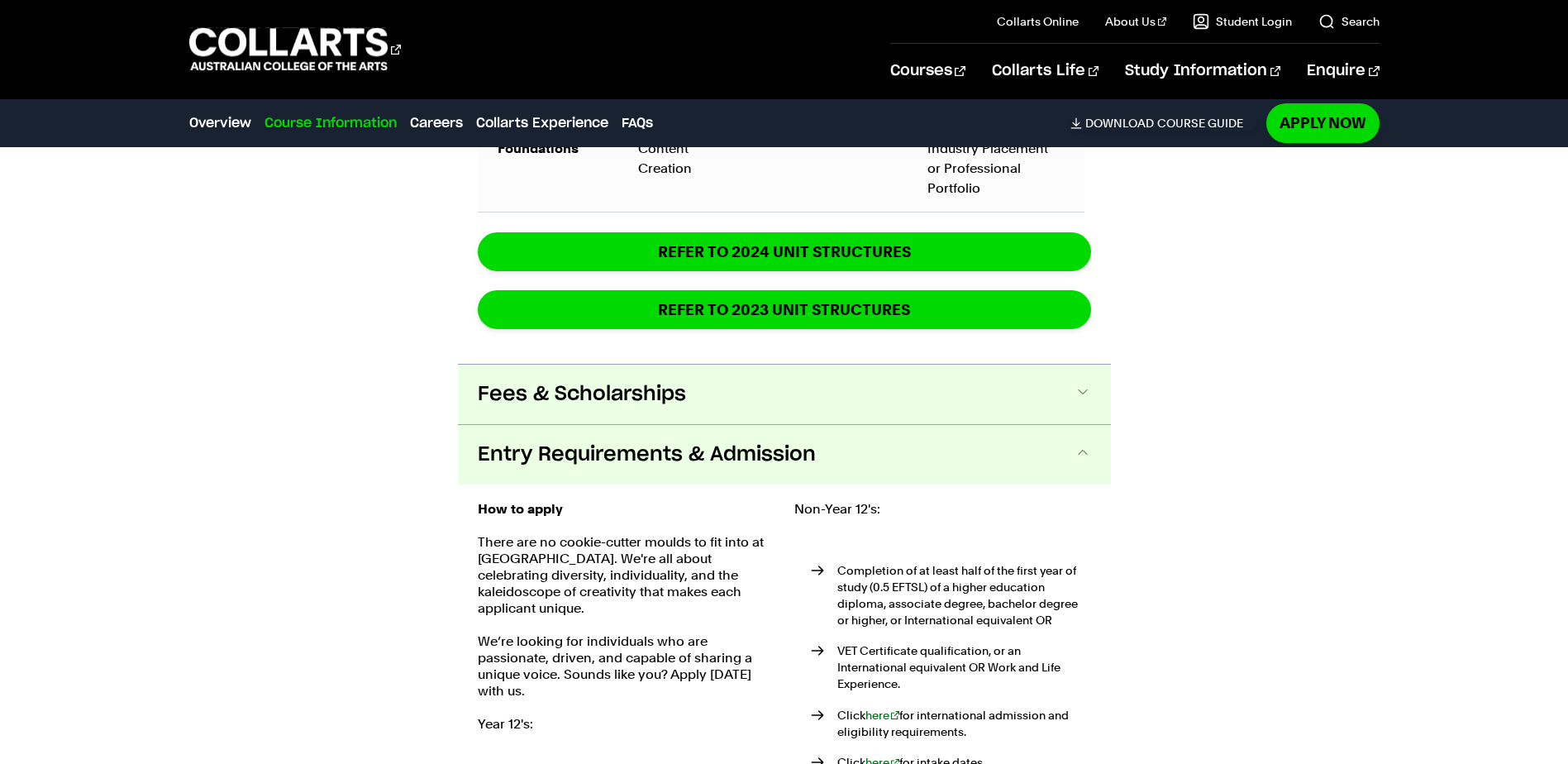
click at [1081, 384] on span at bounding box center [1083, 395] width 16 height 22
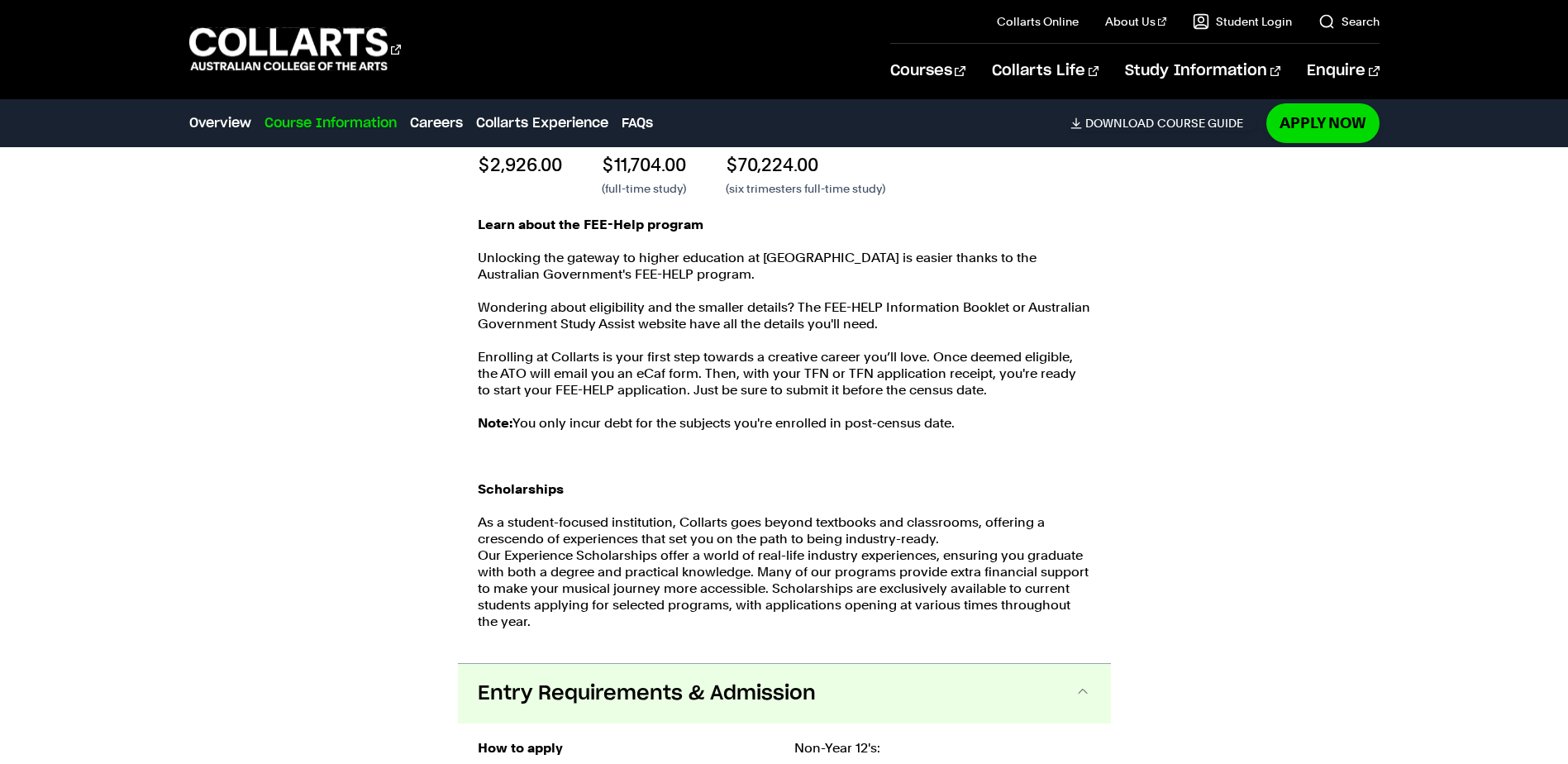
scroll to position [3675, 0]
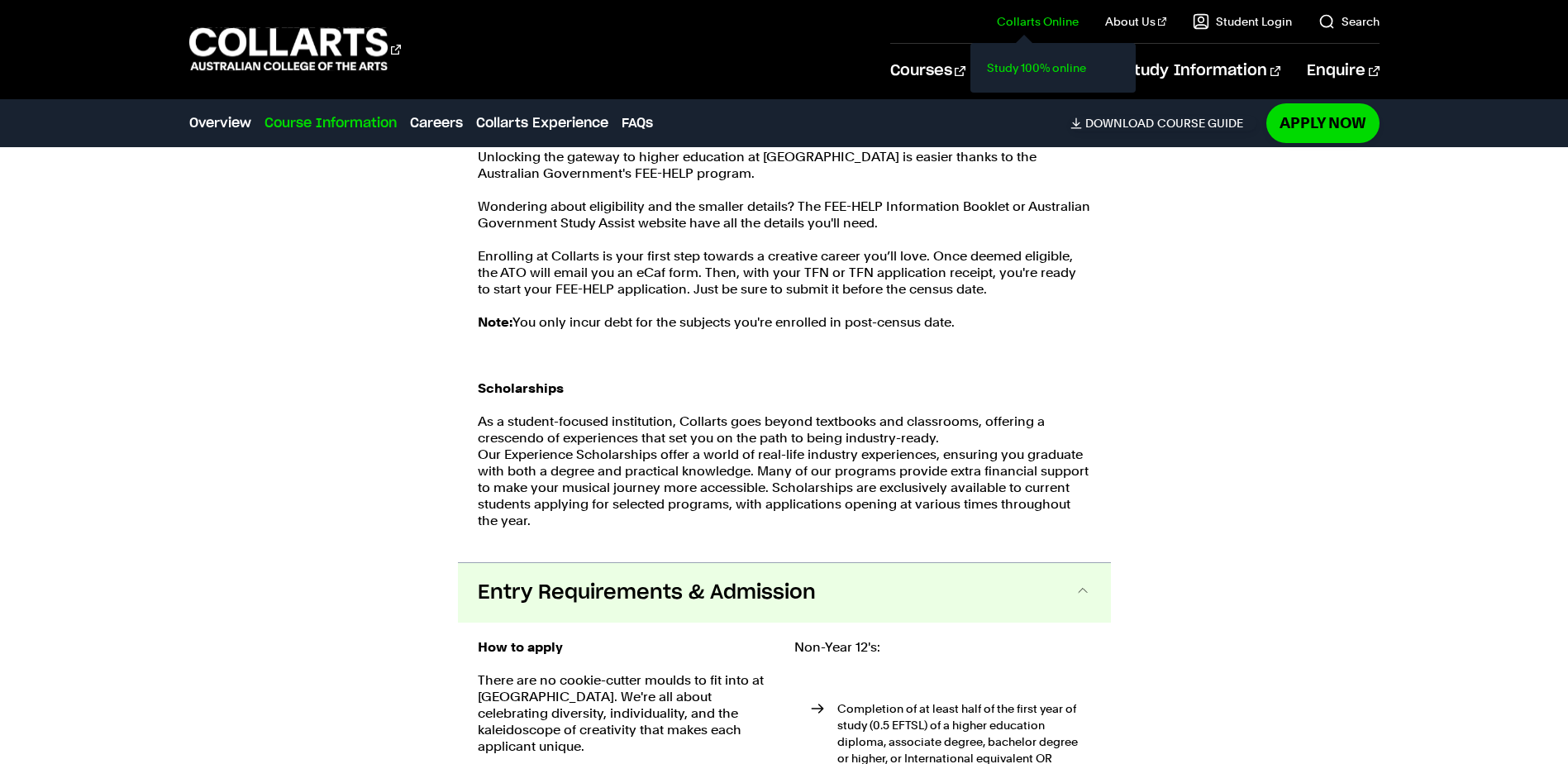
click at [1042, 67] on link "Study 100% online" at bounding box center [1053, 67] width 139 height 23
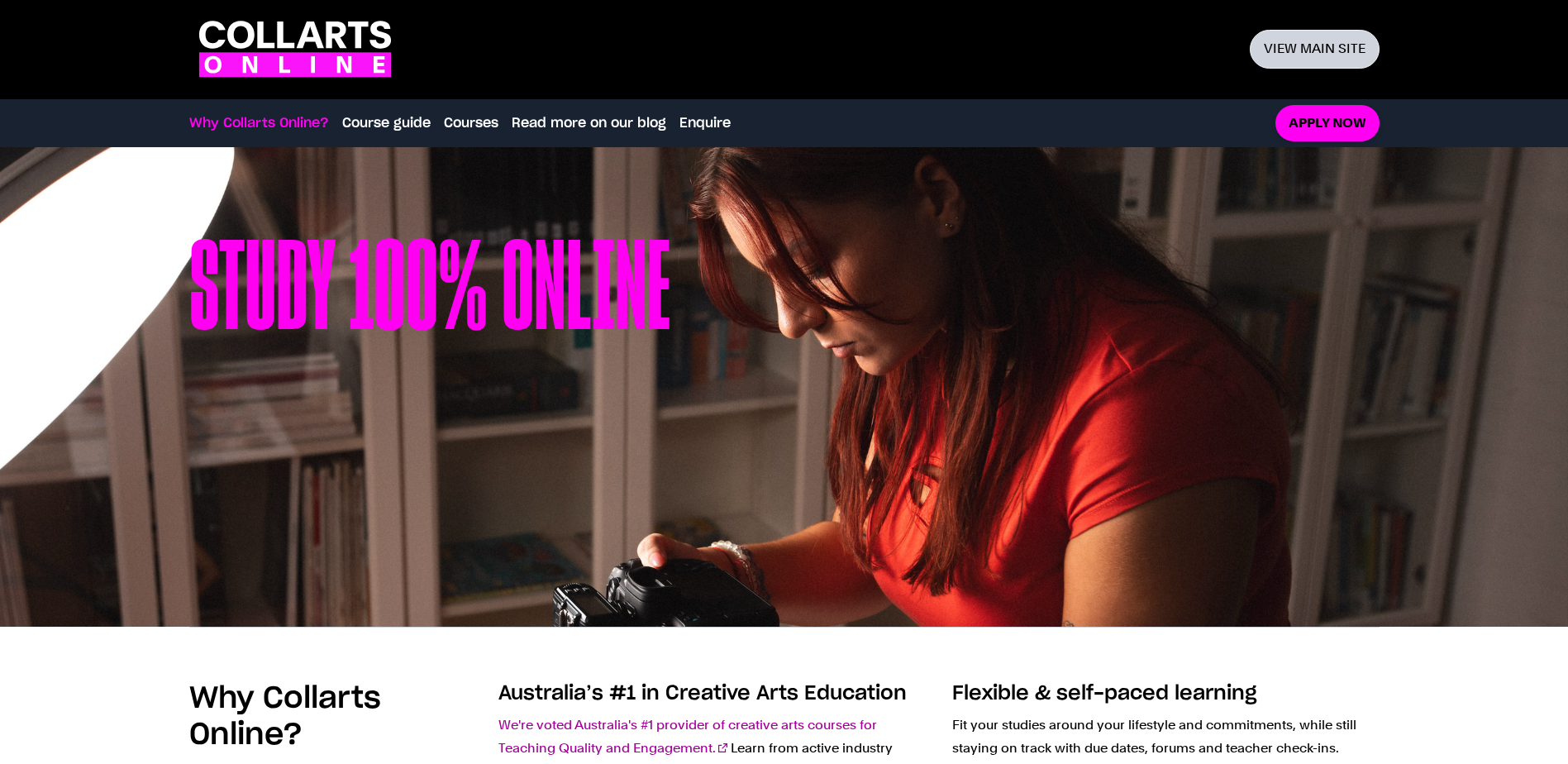
click at [1308, 50] on link "View main site" at bounding box center [1315, 49] width 129 height 39
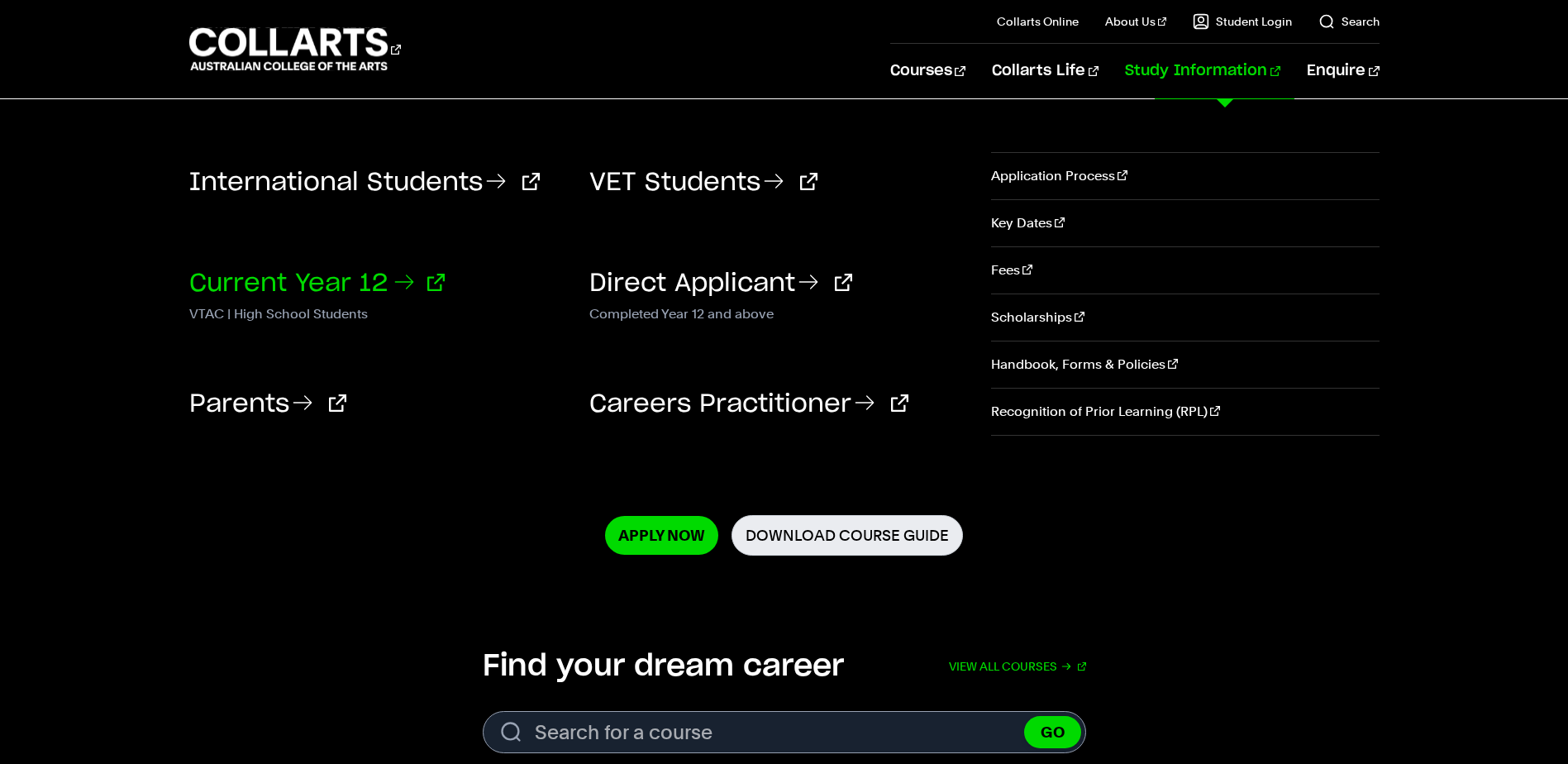
click at [269, 275] on link "Current Year 12" at bounding box center [317, 283] width 255 height 25
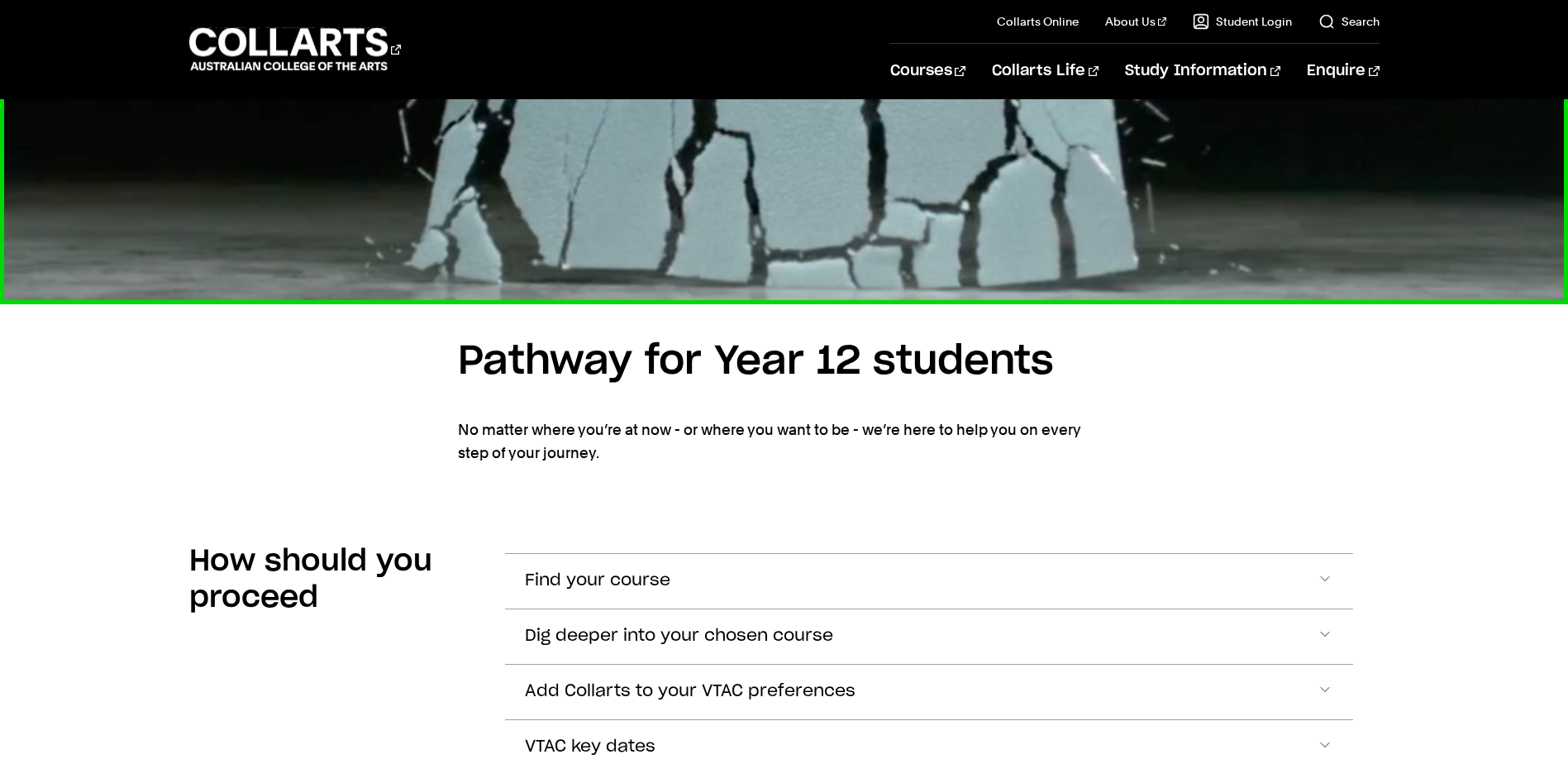
scroll to position [1323, 0]
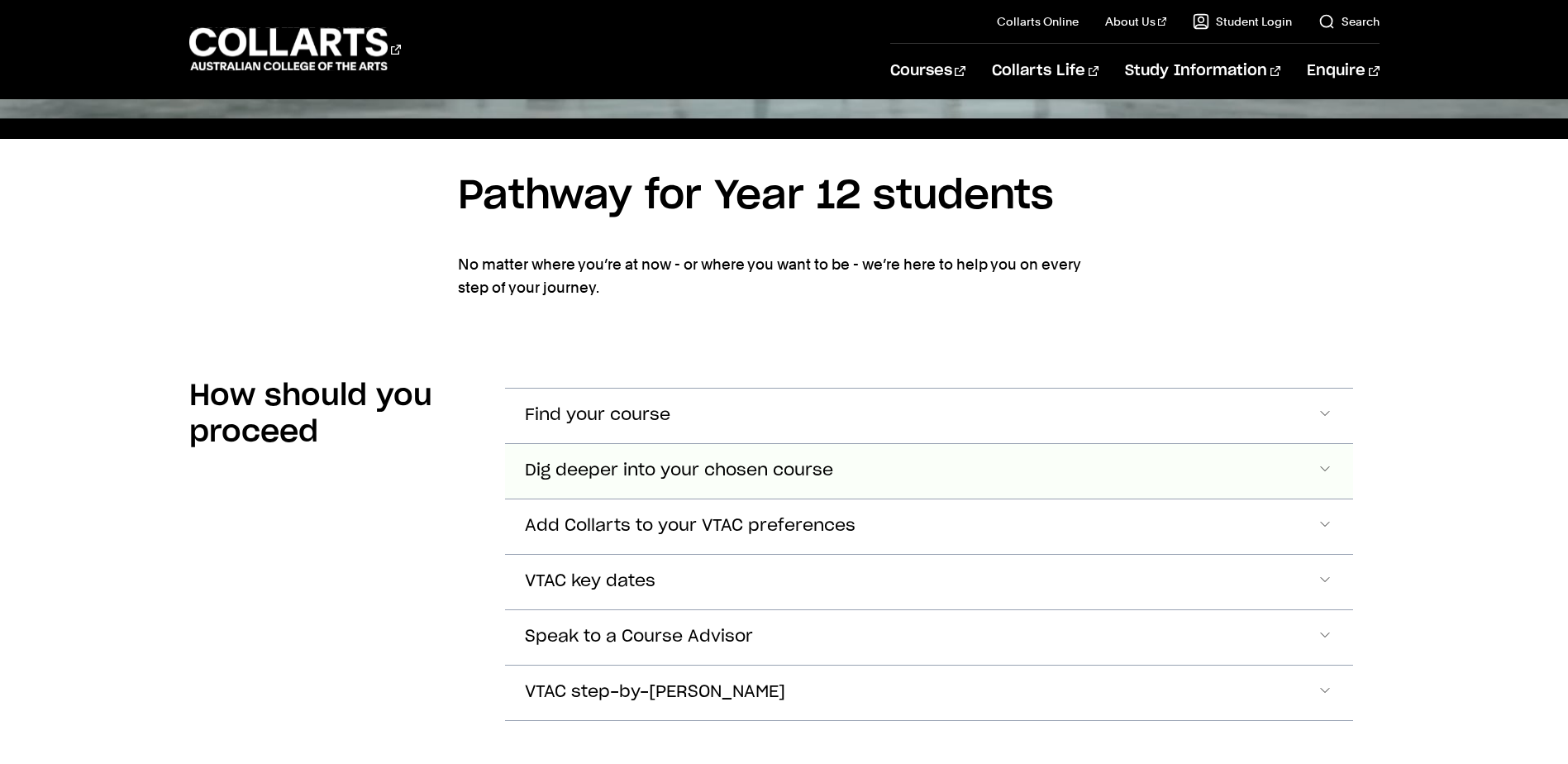
click at [1315, 444] on button "Dig deeper into your chosen course" at bounding box center [929, 471] width 848 height 55
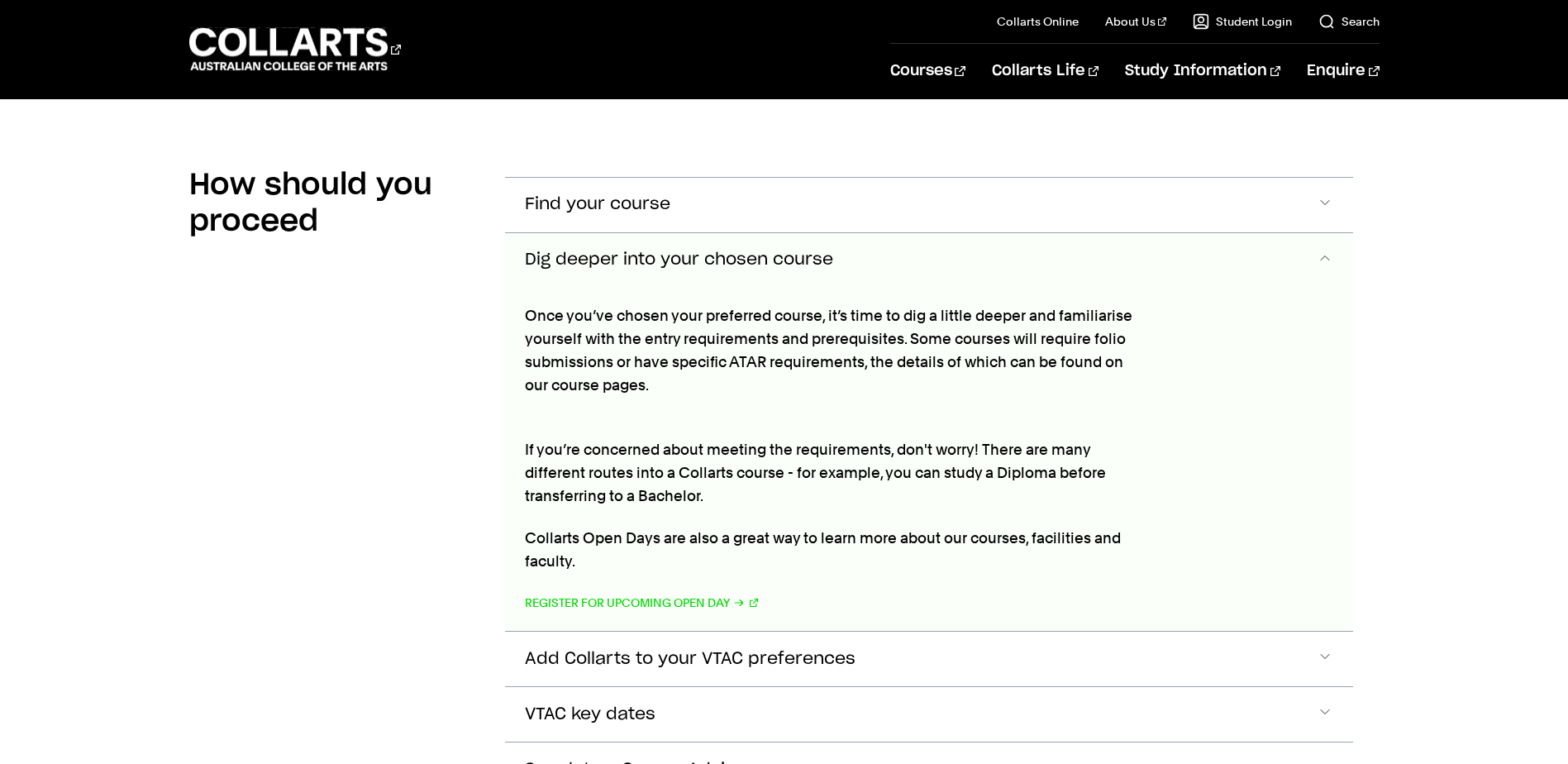
scroll to position [1543, 0]
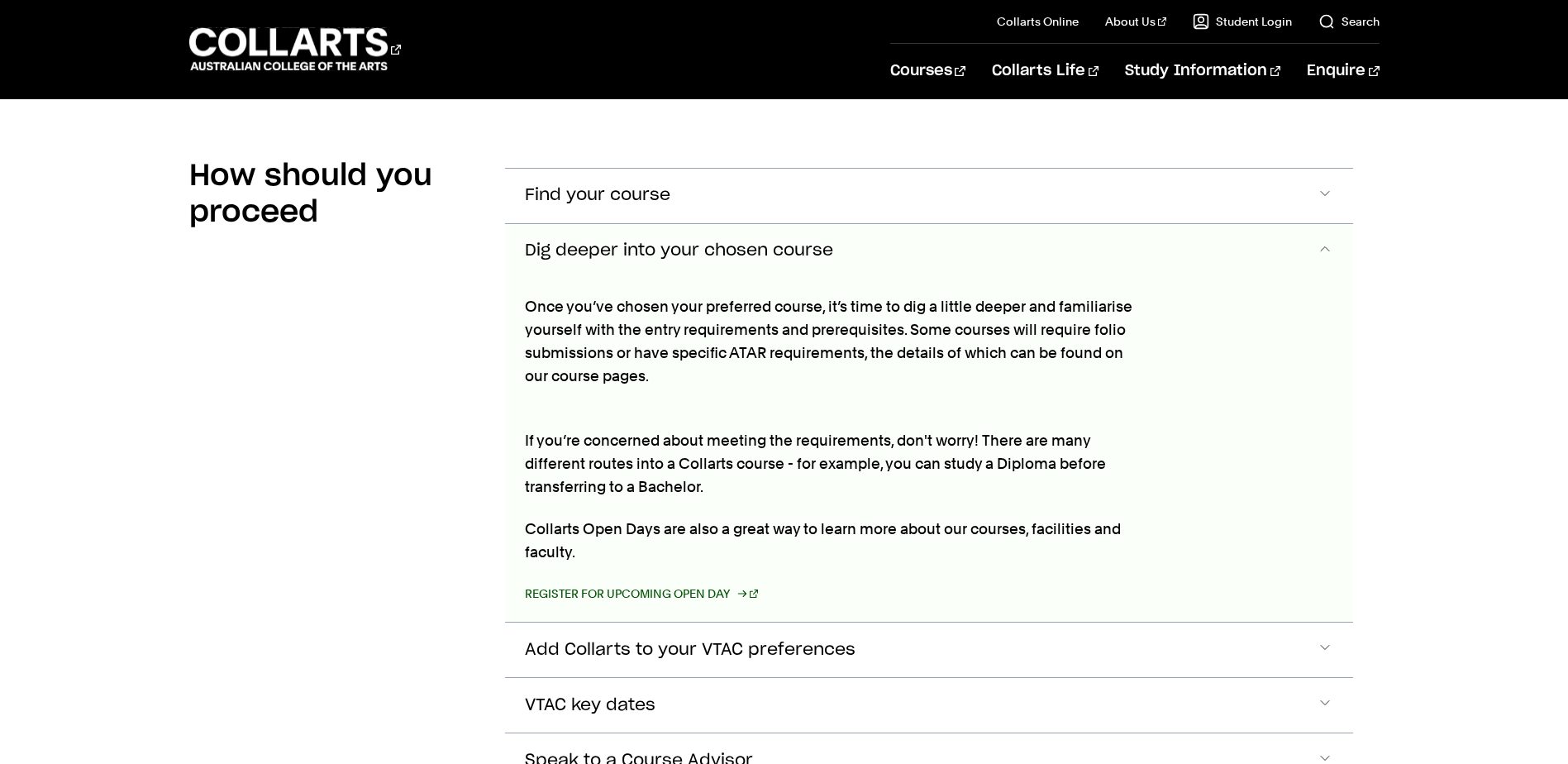
click at [663, 582] on link "Register for Upcoming Open Day" at bounding box center [642, 593] width 234 height 23
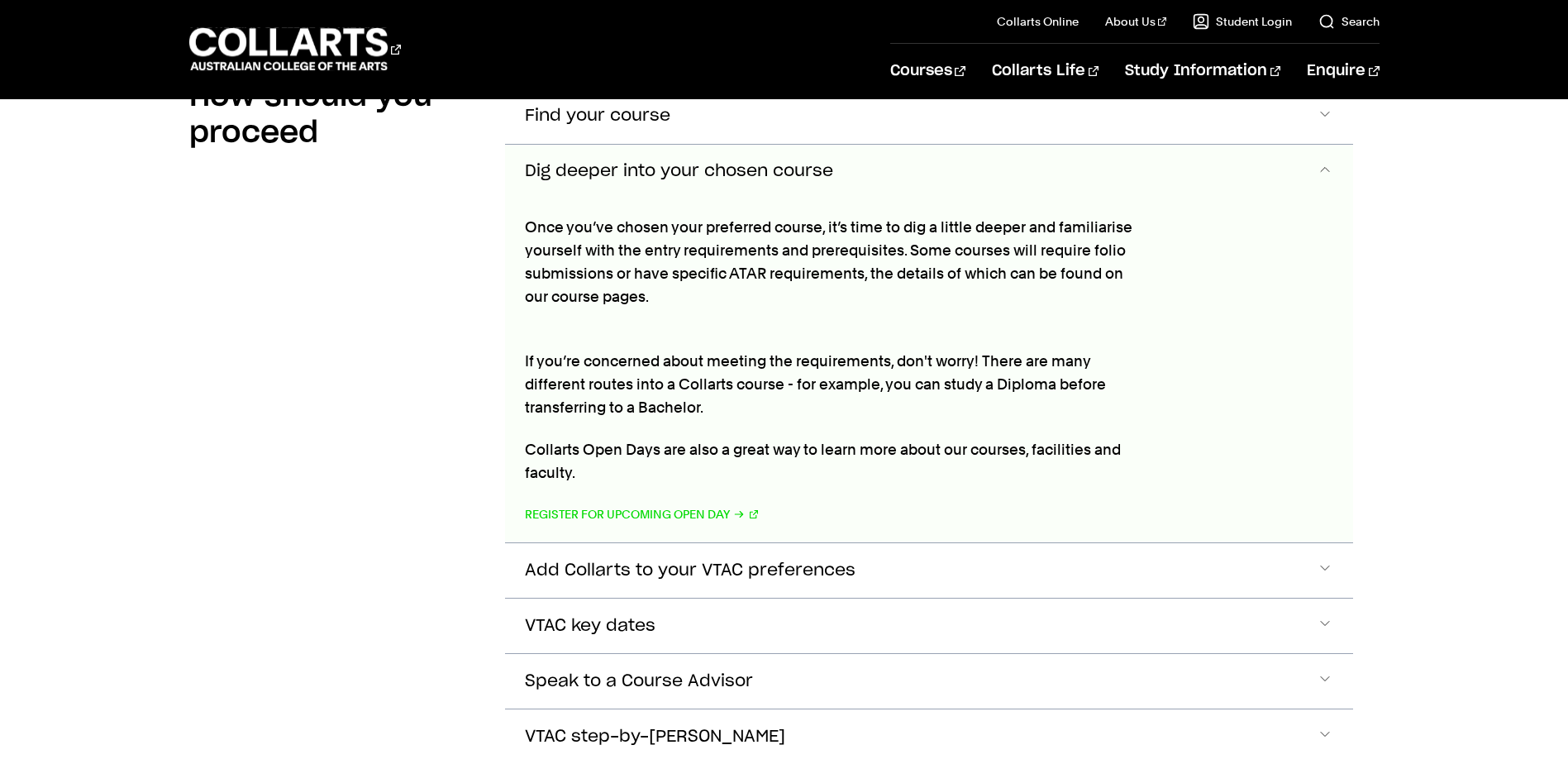
scroll to position [1708, 0]
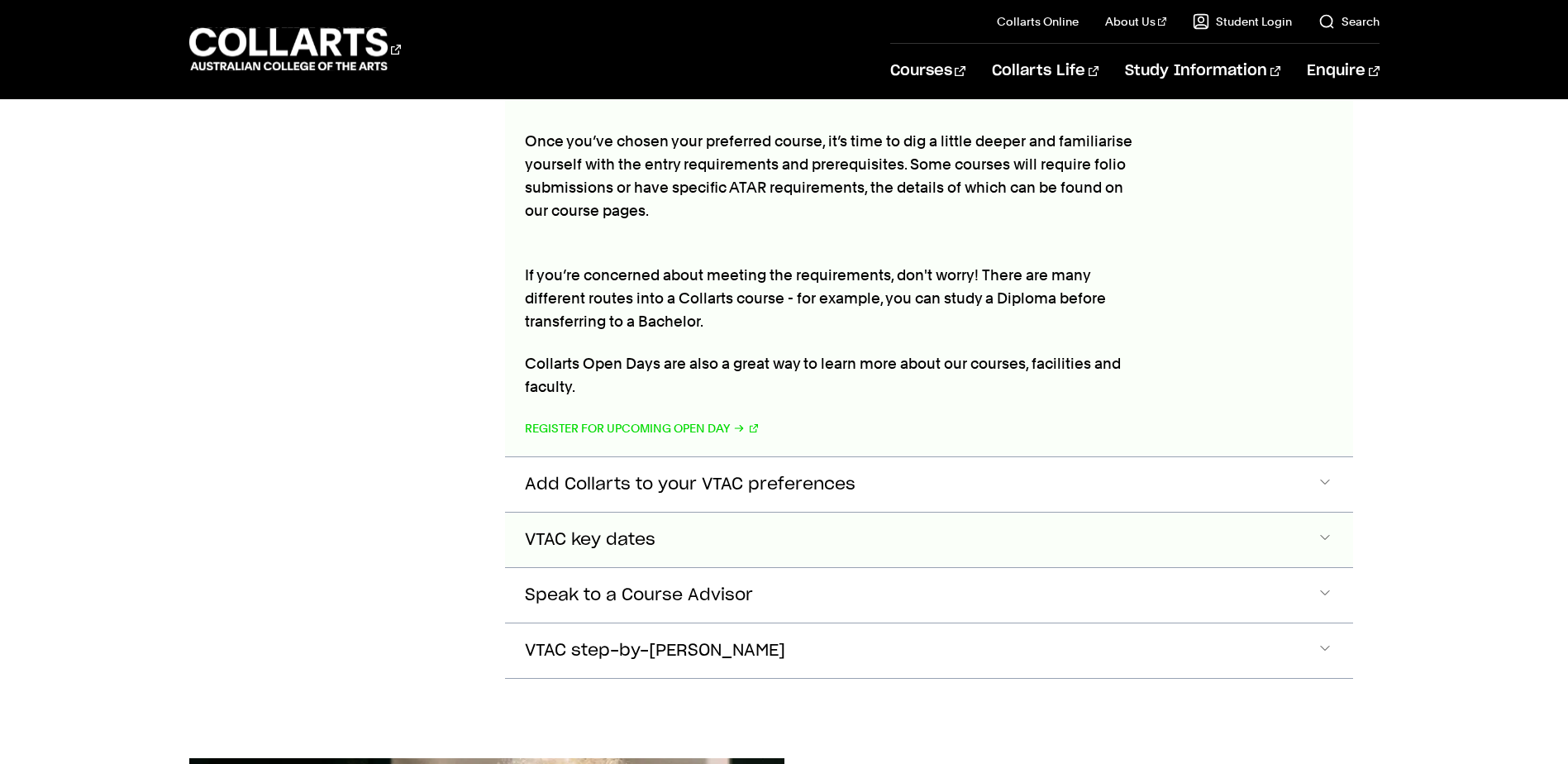
click at [1323, 512] on button "VTAC key dates" at bounding box center [929, 540] width 848 height 55
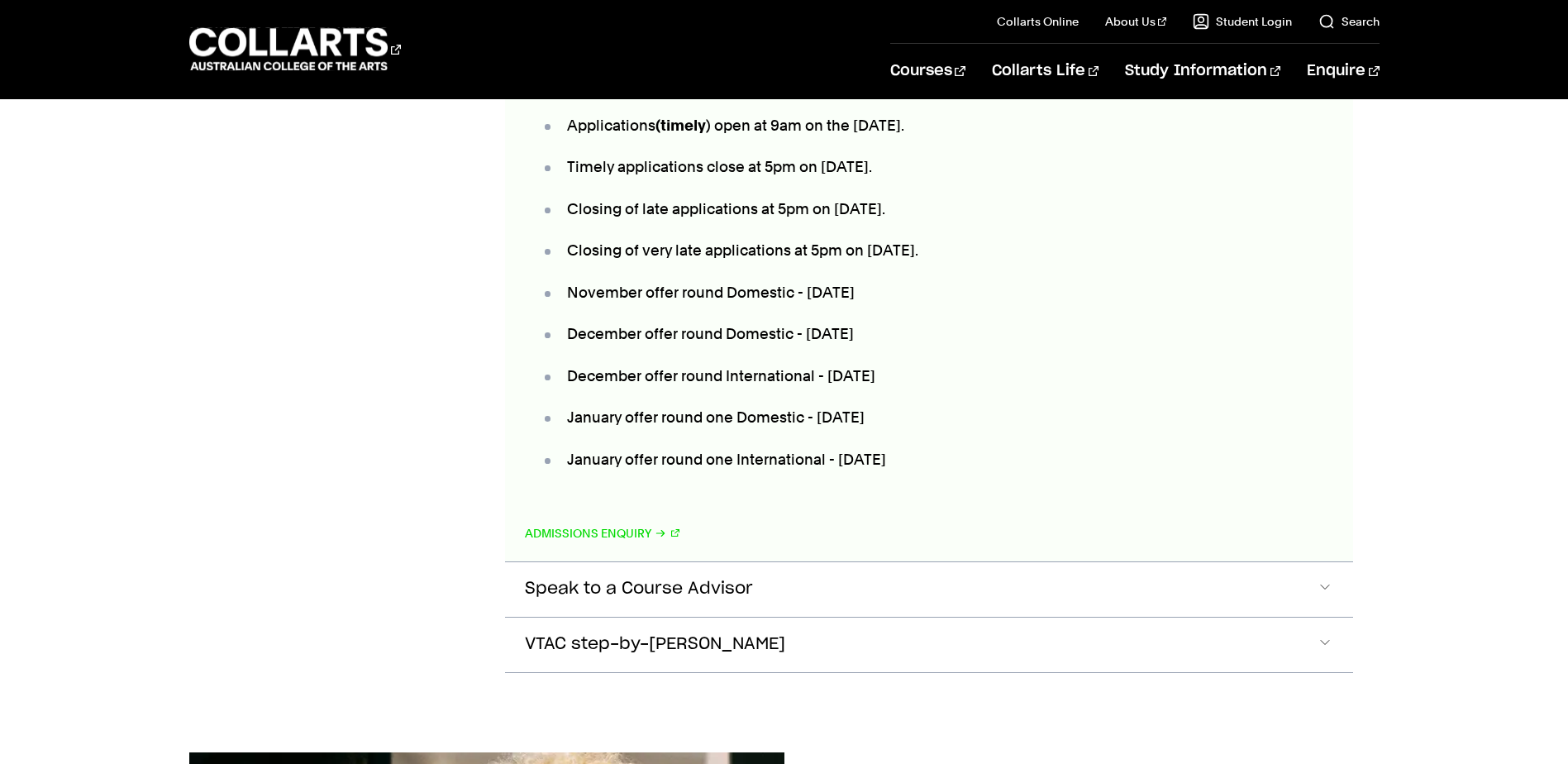
scroll to position [2243, 0]
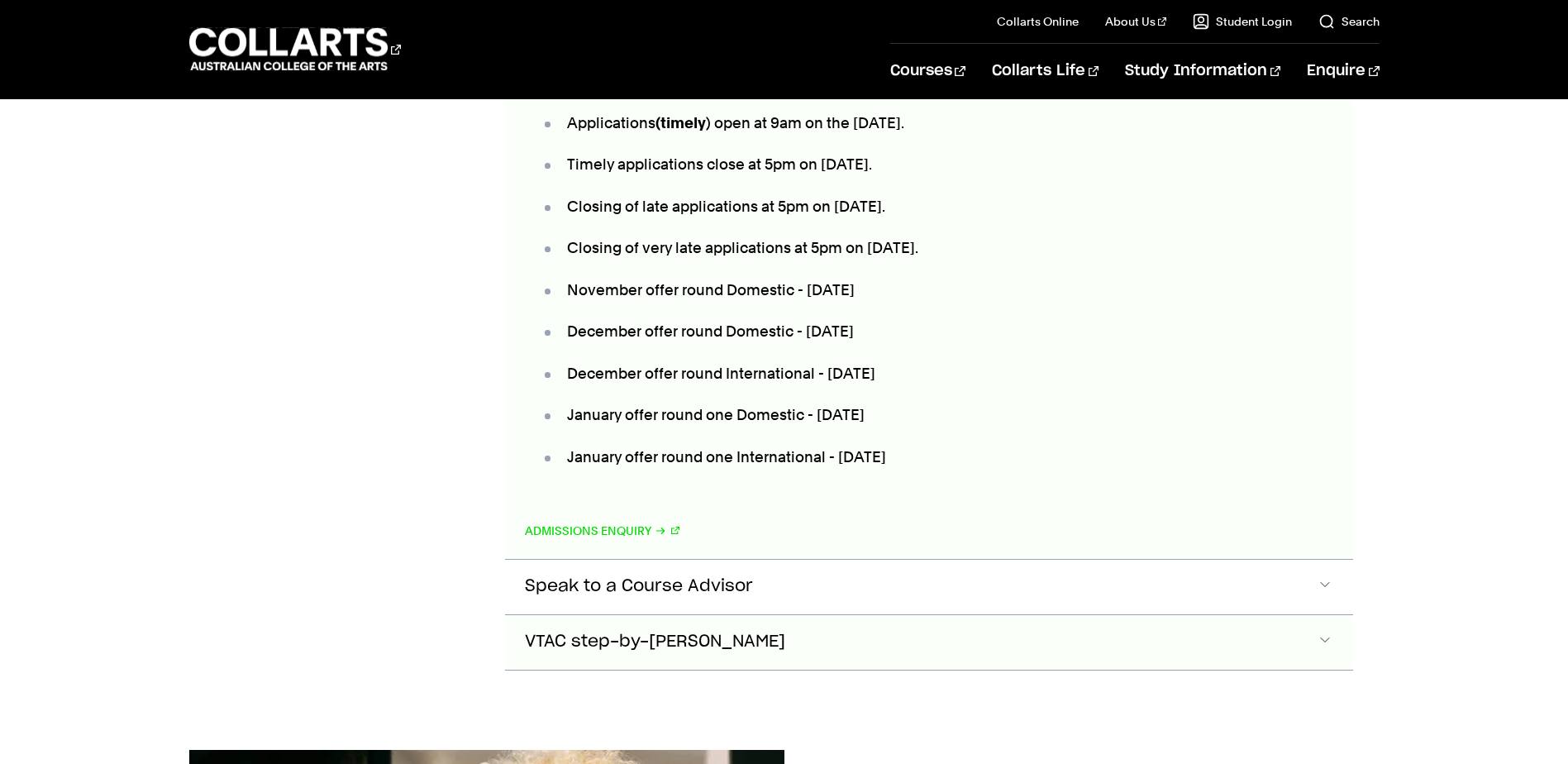
click at [1316, 632] on span "Accordion Section" at bounding box center [1325, 643] width 16 height 22
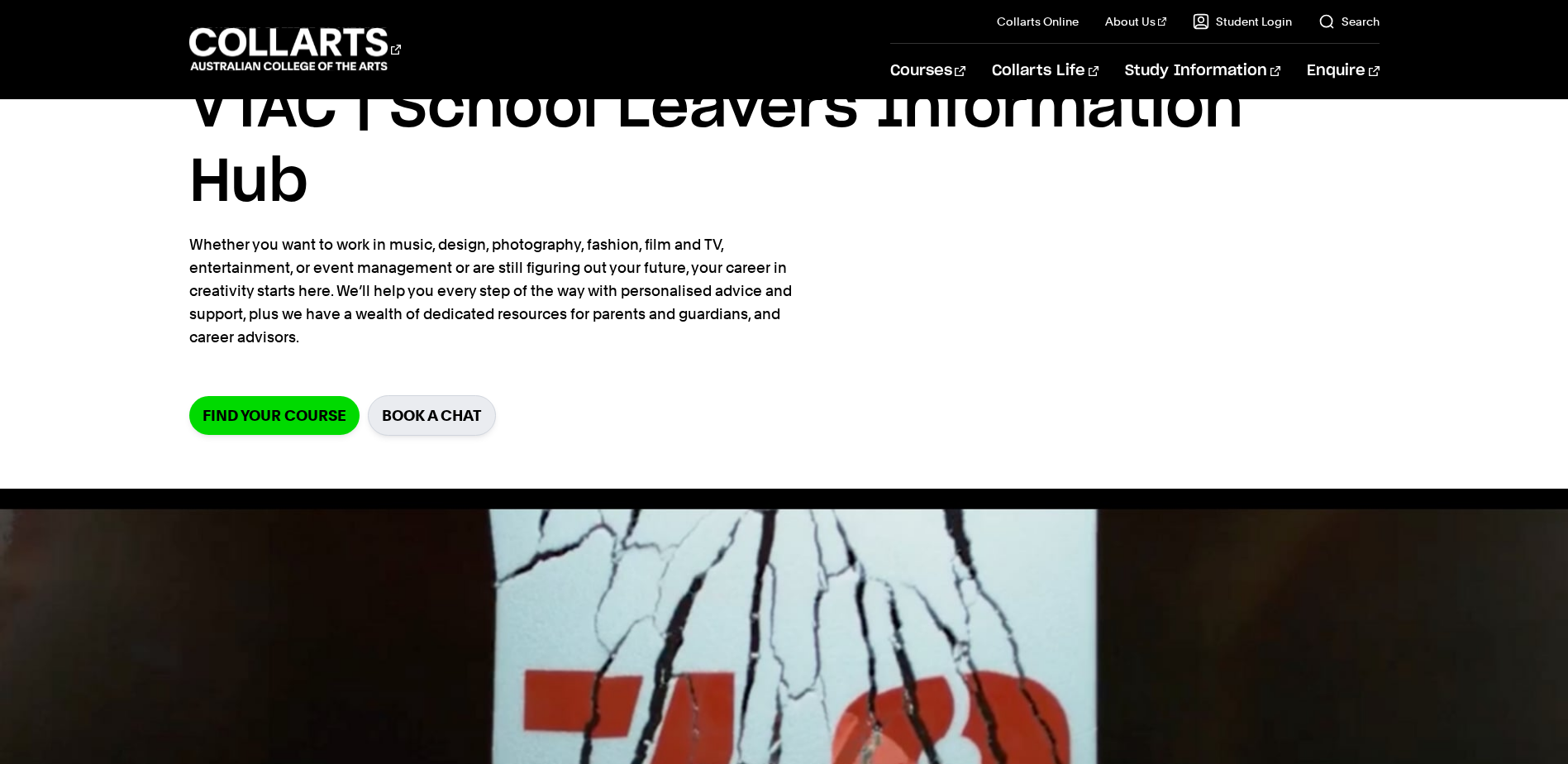
scroll to position [0, 0]
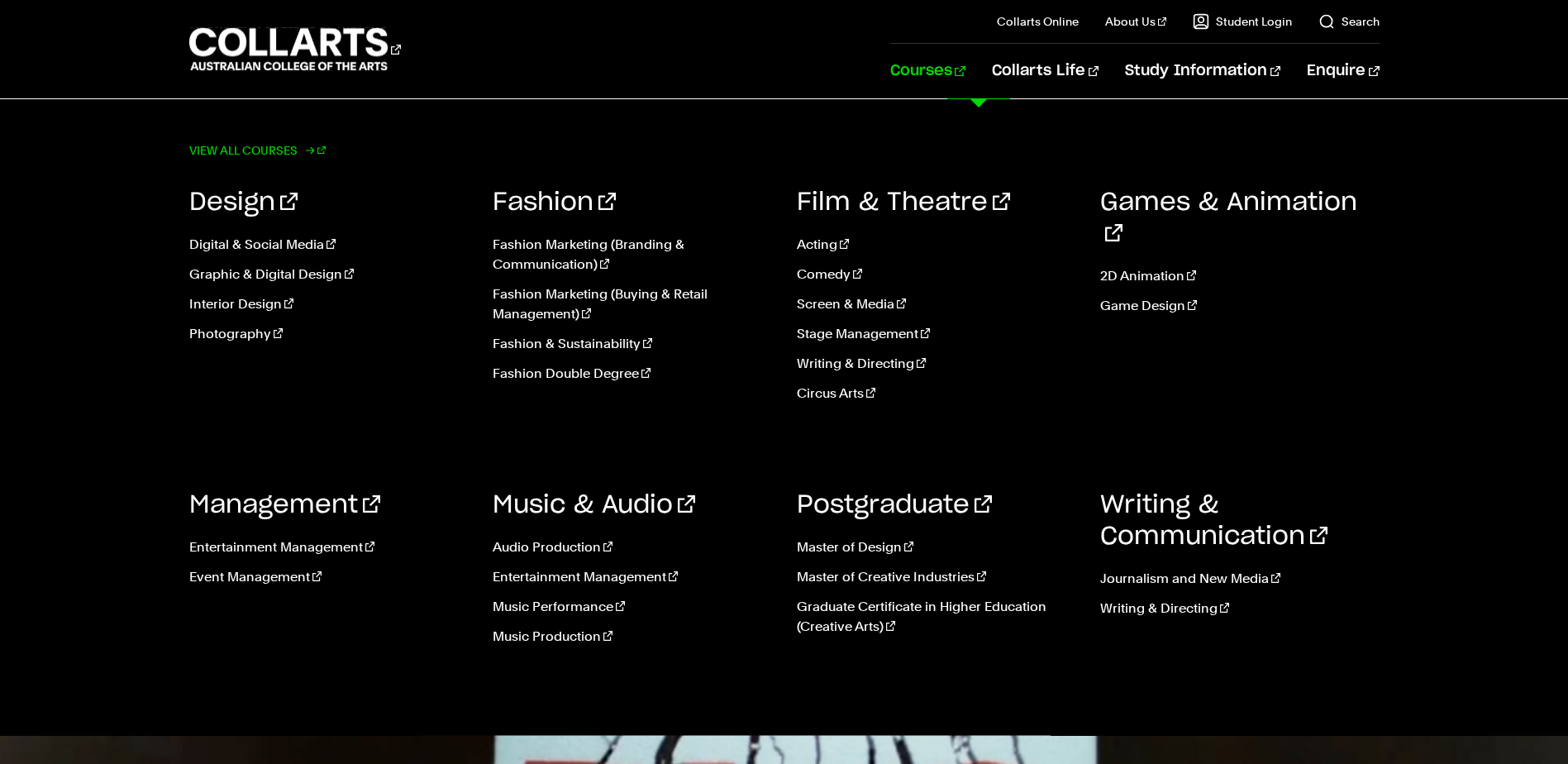
click at [254, 147] on link "View all courses" at bounding box center [258, 150] width 138 height 23
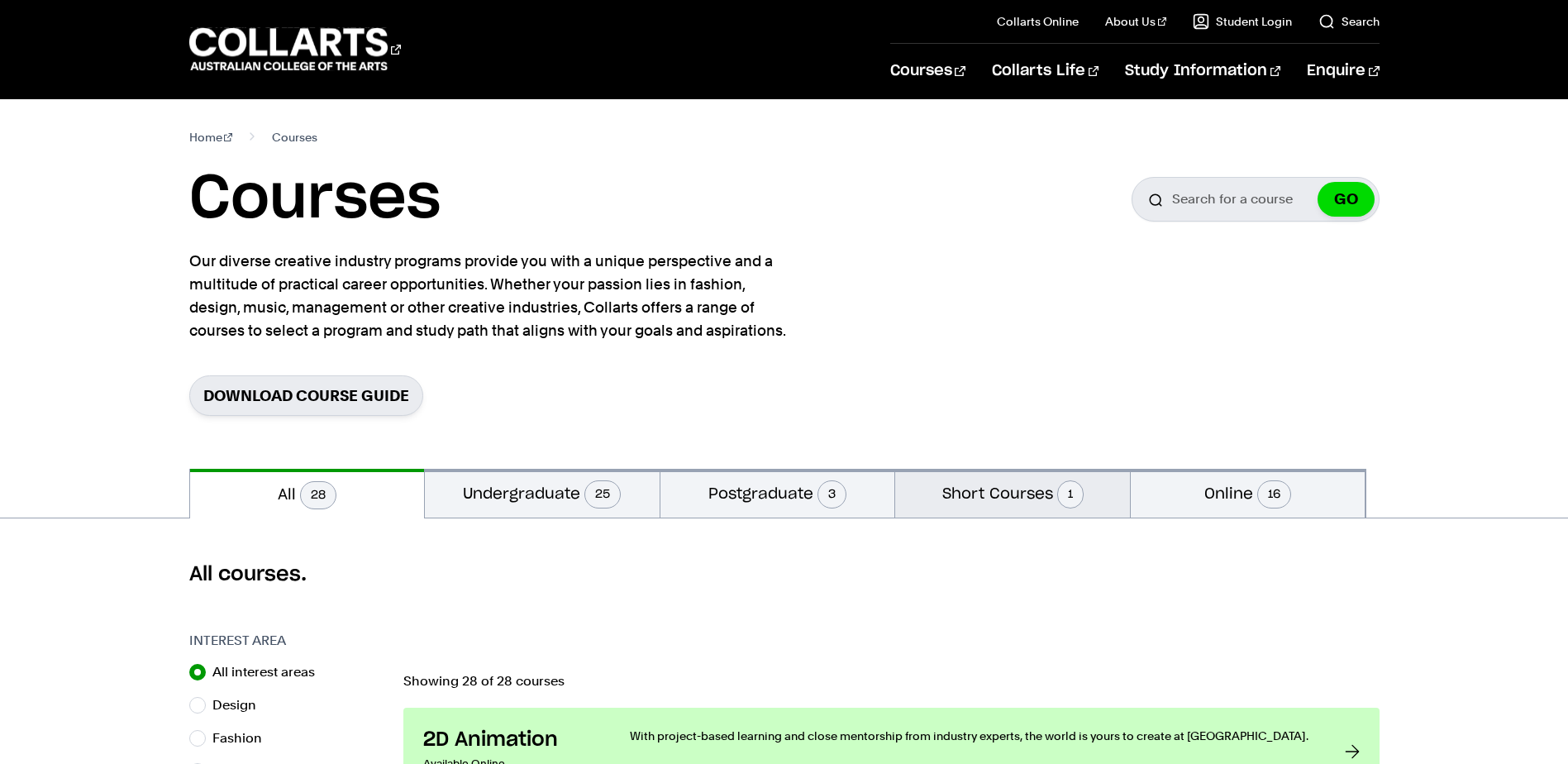
drag, startPoint x: 997, startPoint y: 499, endPoint x: 1037, endPoint y: 479, distance: 44.7
click at [1000, 498] on button "Short Courses 1" at bounding box center [1013, 492] width 235 height 48
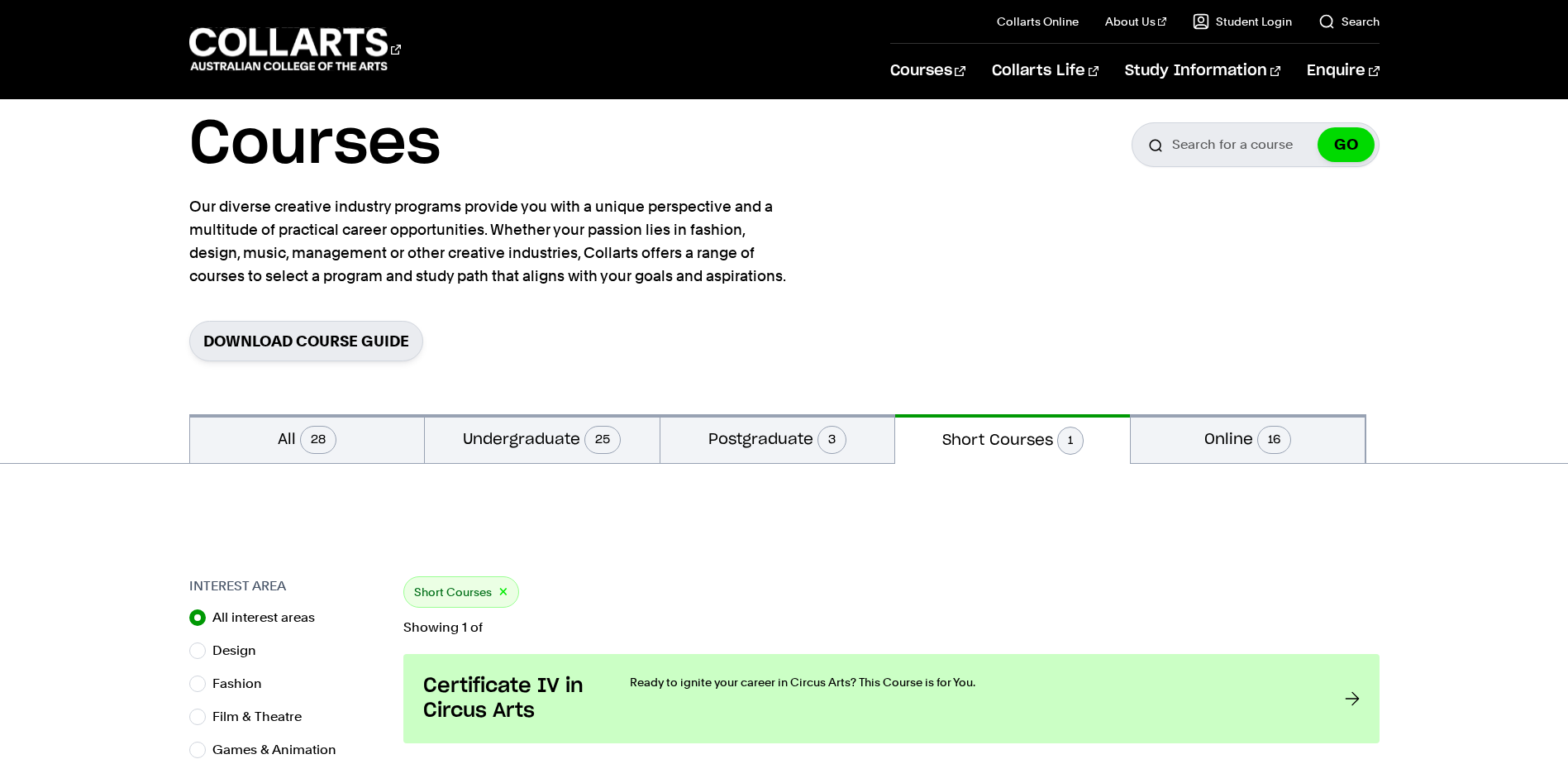
scroll to position [331, 0]
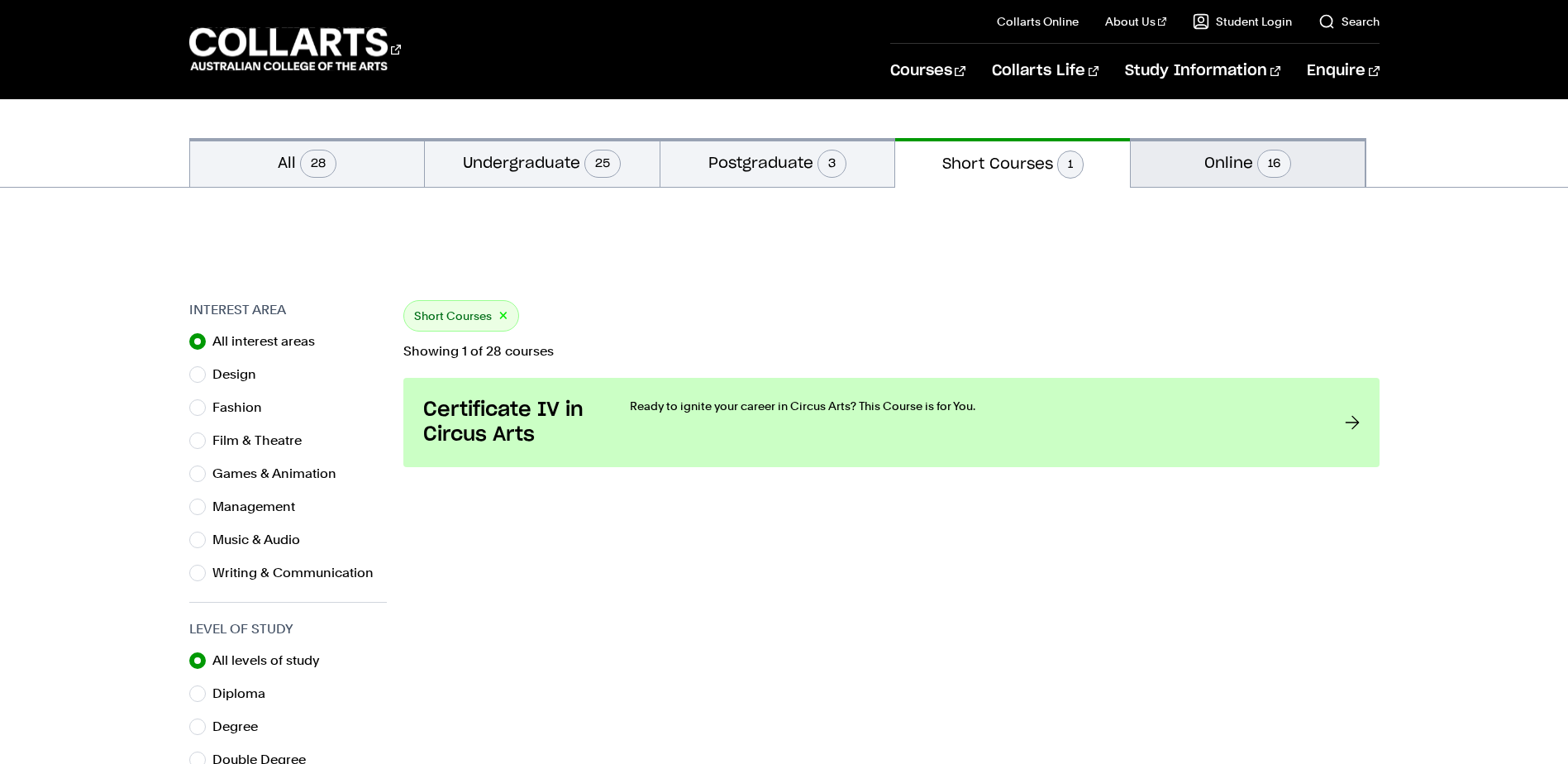
click at [1231, 171] on button "Online 16" at bounding box center [1248, 161] width 235 height 48
radio input "false"
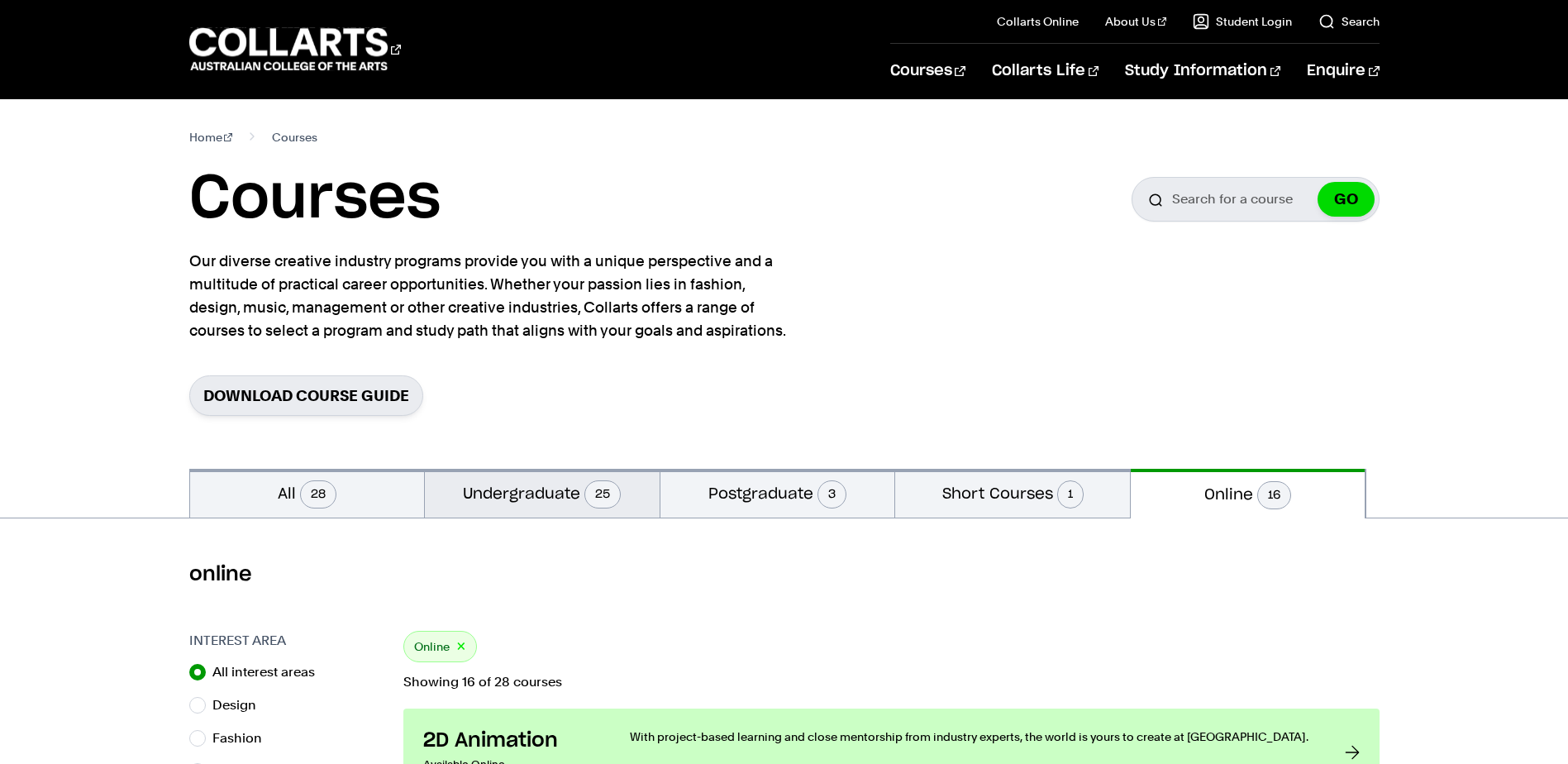
click at [540, 492] on button "Undergraduate 25" at bounding box center [542, 492] width 235 height 48
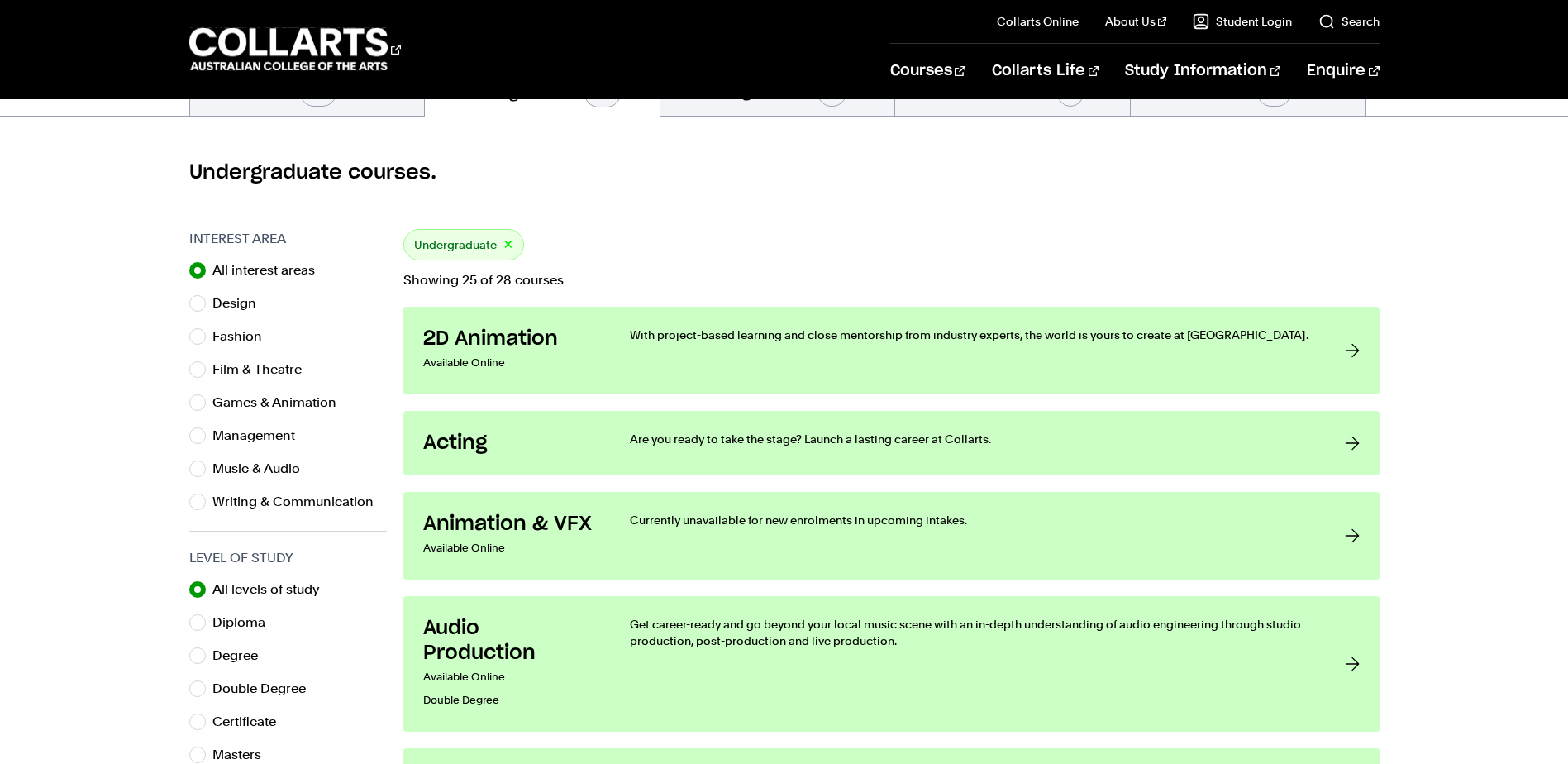
scroll to position [413, 0]
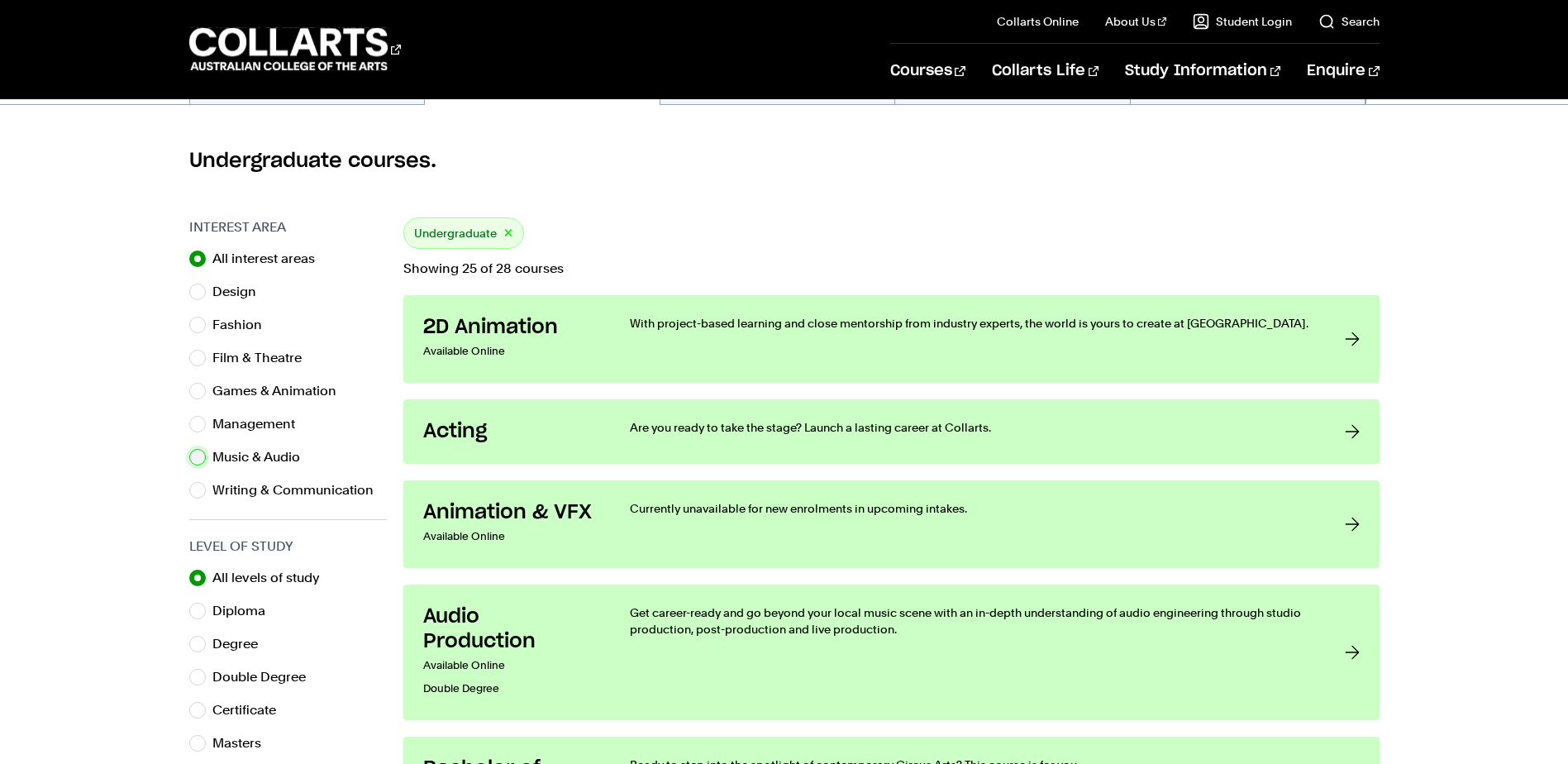
click at [201, 461] on input "Music & Audio" at bounding box center [198, 457] width 16 height 16
radio input "true"
